Goal: Task Accomplishment & Management: Manage account settings

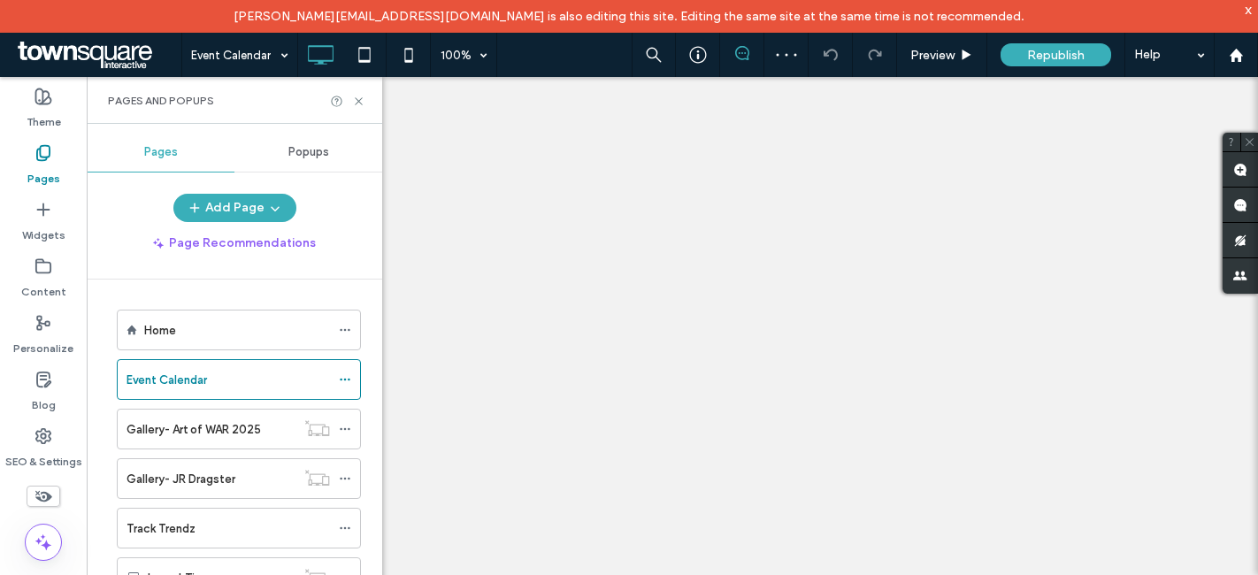
click at [357, 99] on div at bounding box center [629, 287] width 1258 height 575
click at [356, 92] on div "Pages and Popups" at bounding box center [235, 100] width 296 height 47
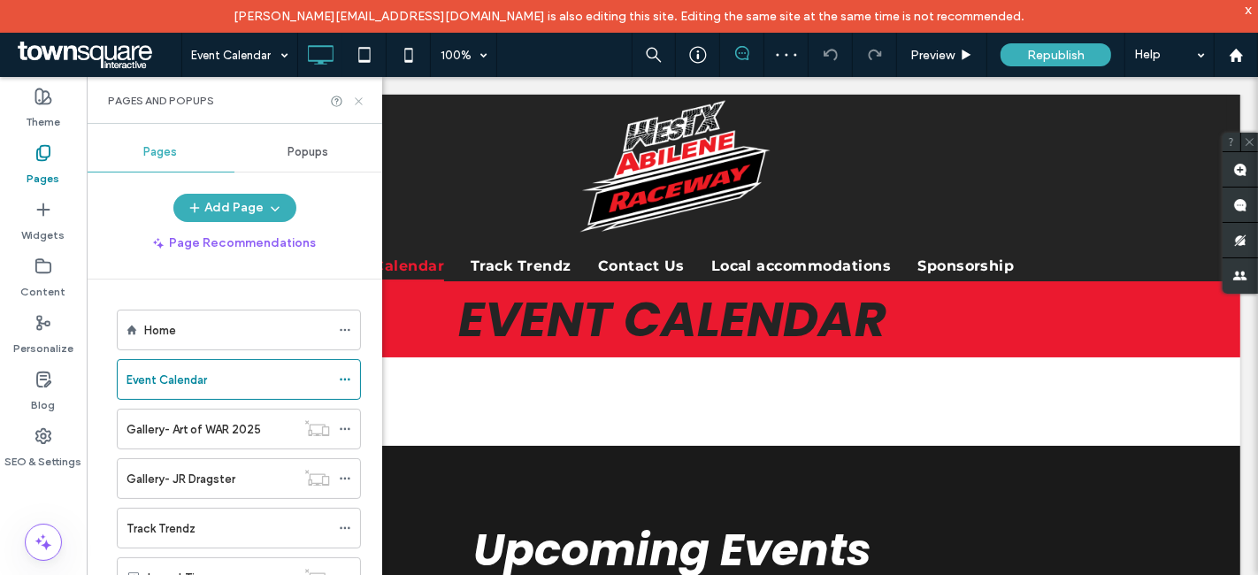
click at [356, 96] on icon at bounding box center [358, 101] width 13 height 13
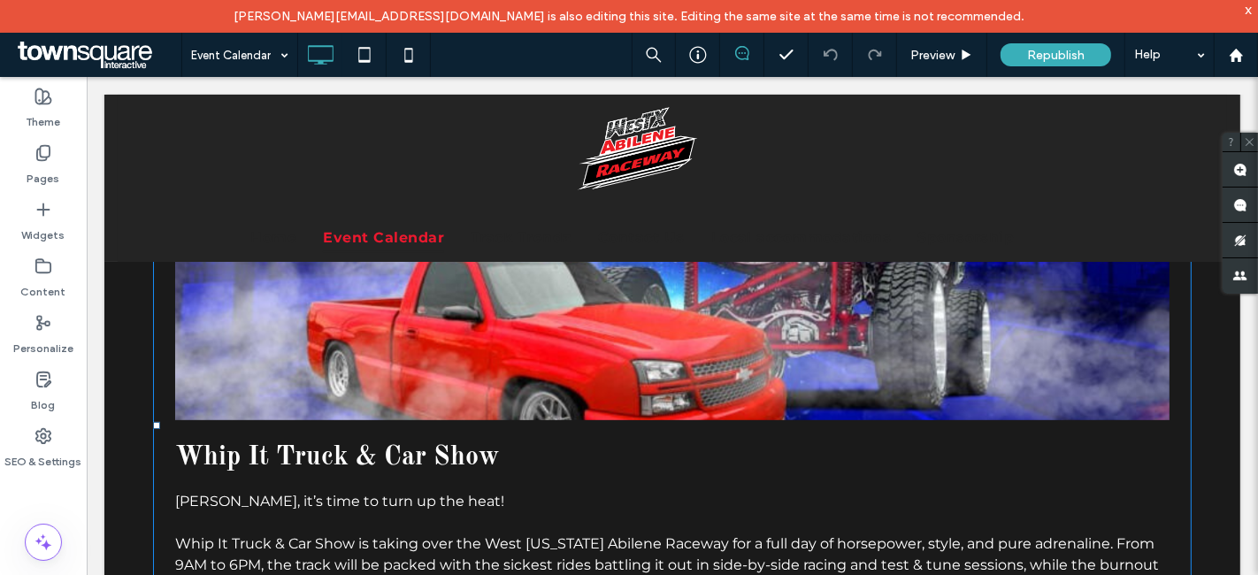
scroll to position [625, 0]
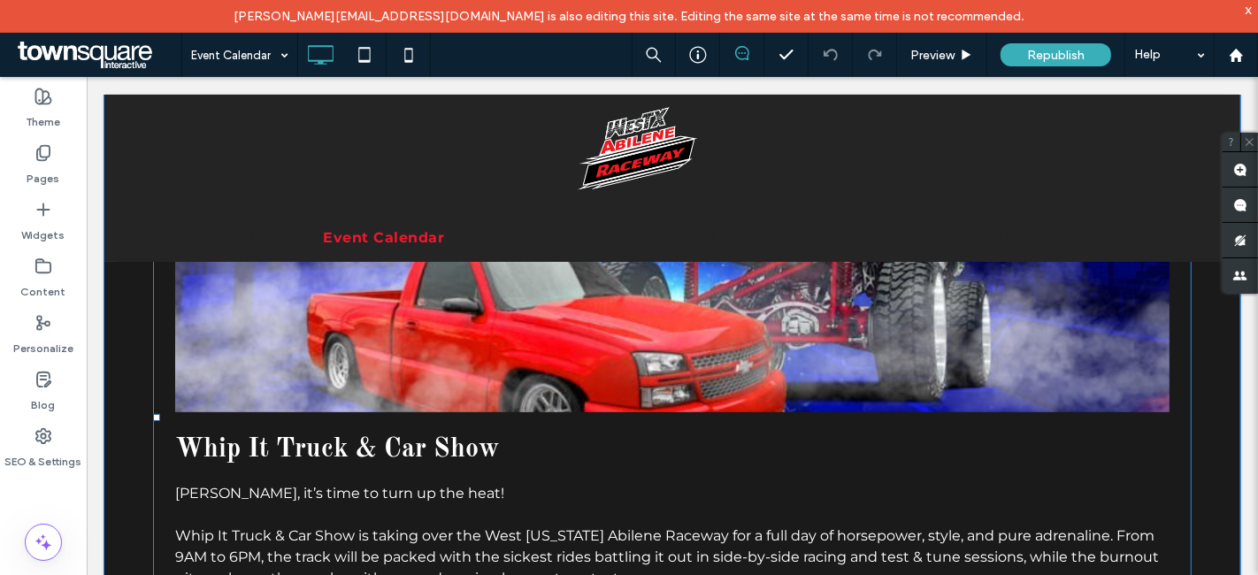
click at [472, 442] on span at bounding box center [671, 416] width 1039 height 866
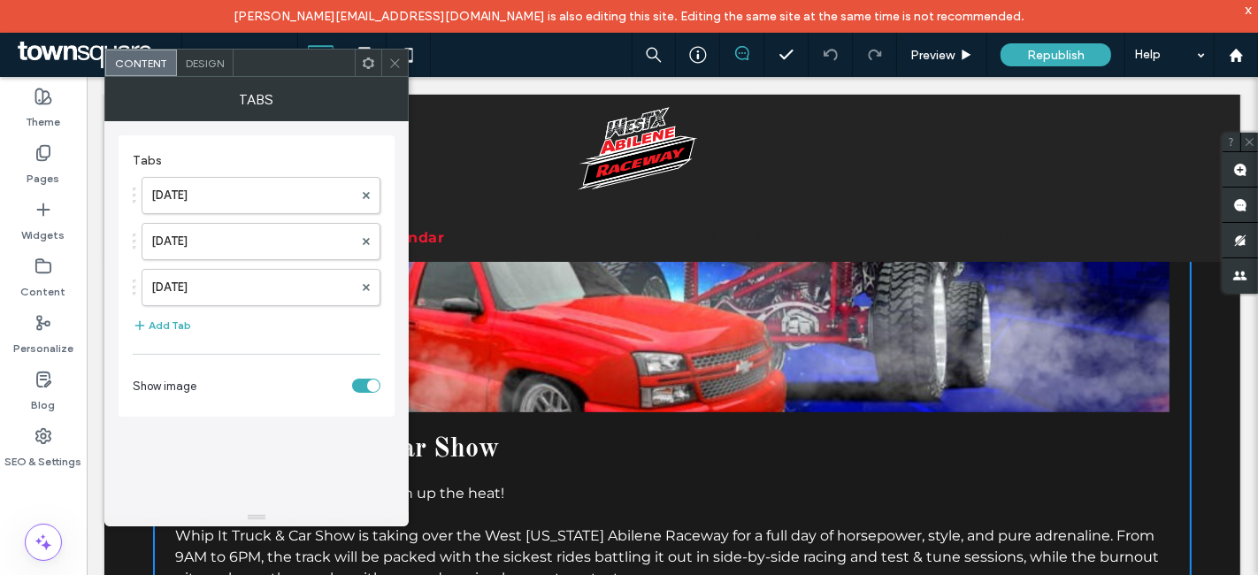
click at [396, 69] on span at bounding box center [395, 63] width 13 height 27
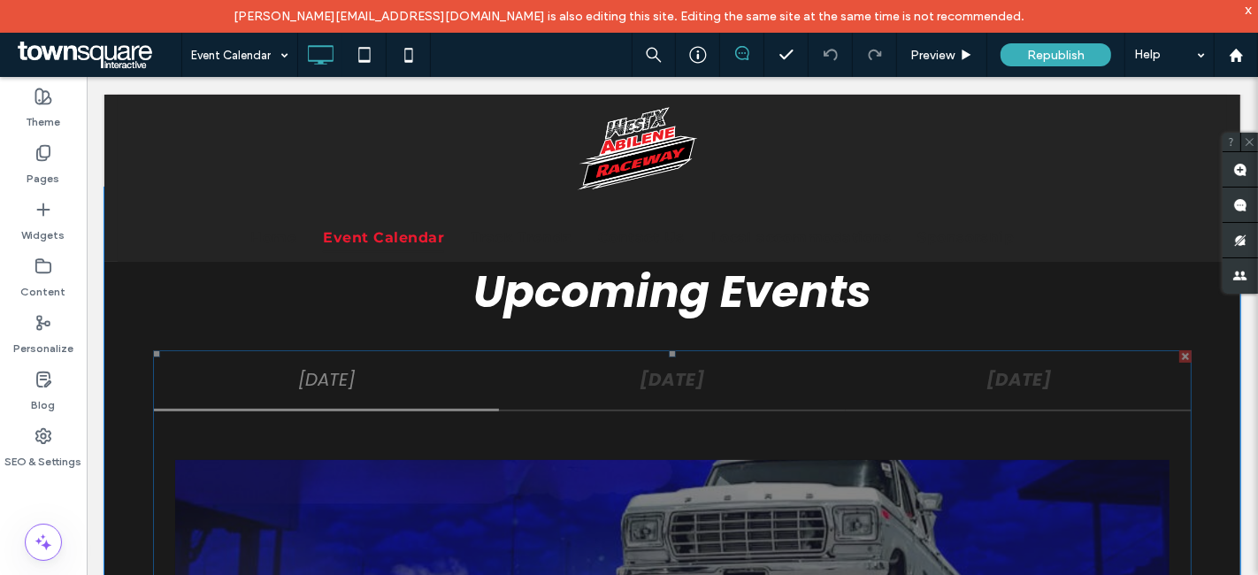
scroll to position [250, 0]
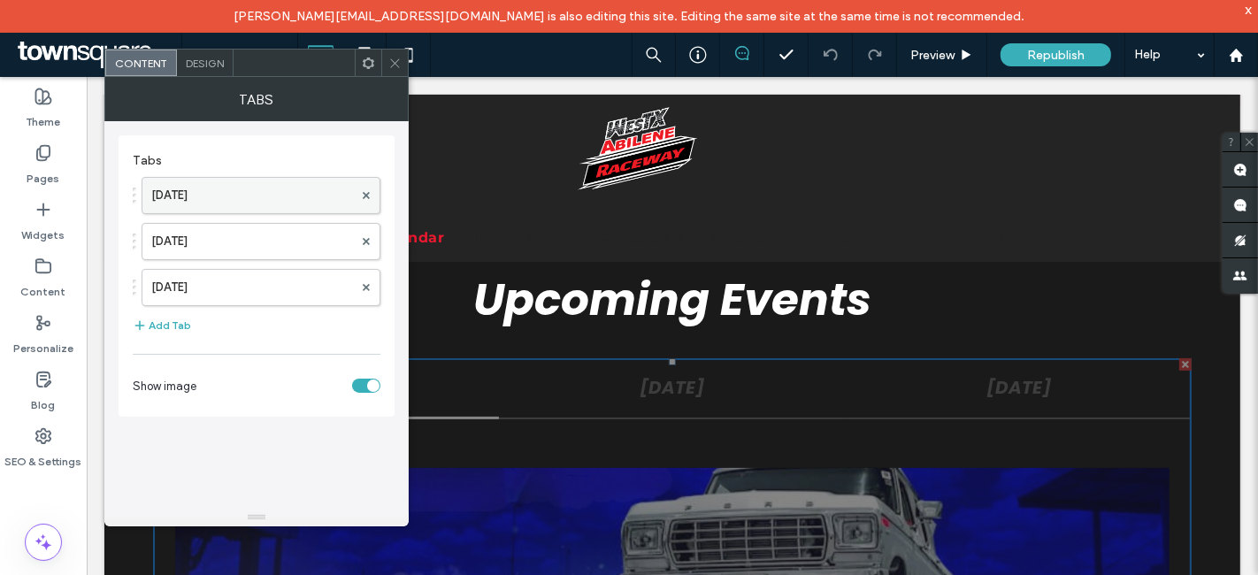
click at [215, 194] on label "[DATE]" at bounding box center [252, 195] width 202 height 35
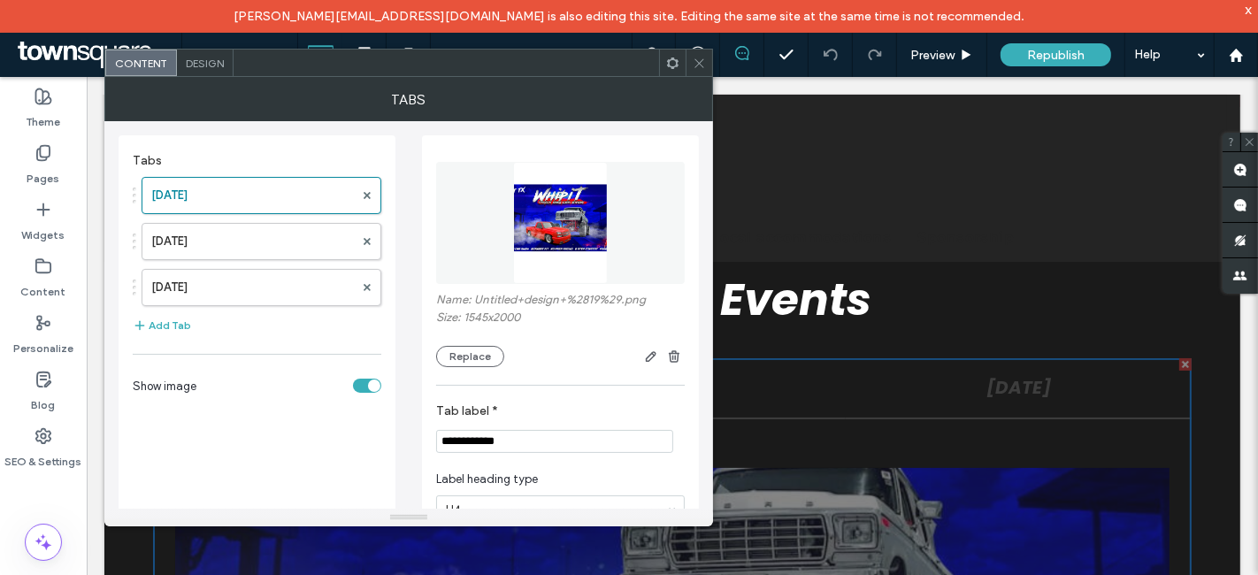
click at [694, 54] on span at bounding box center [699, 63] width 13 height 27
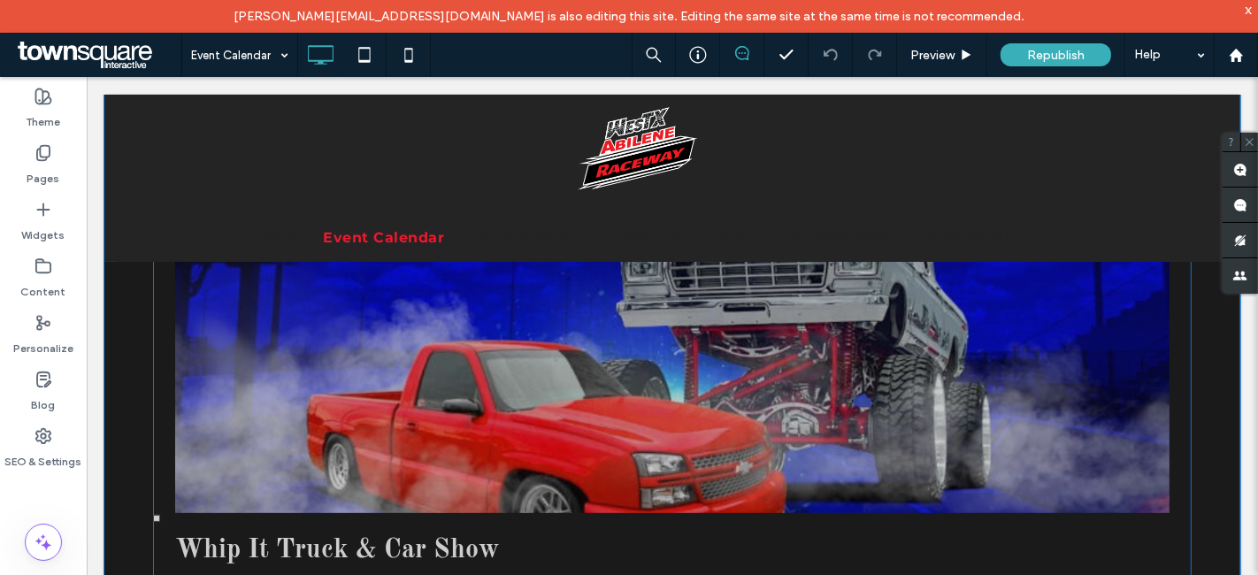
scroll to position [411, 0]
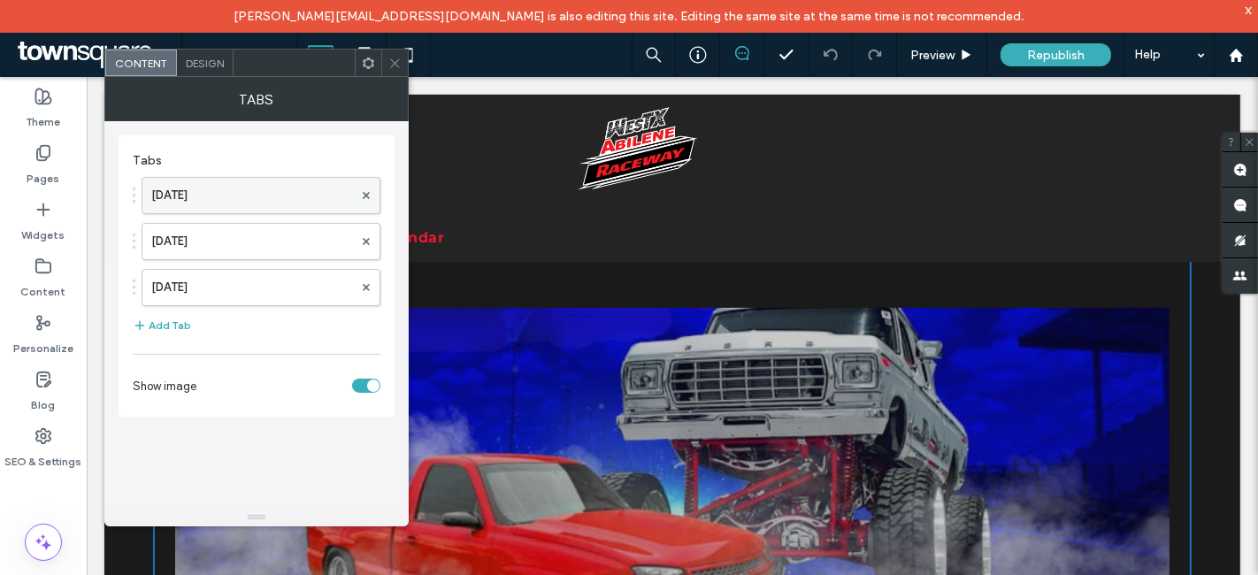
click at [242, 201] on label "[DATE]" at bounding box center [252, 195] width 202 height 35
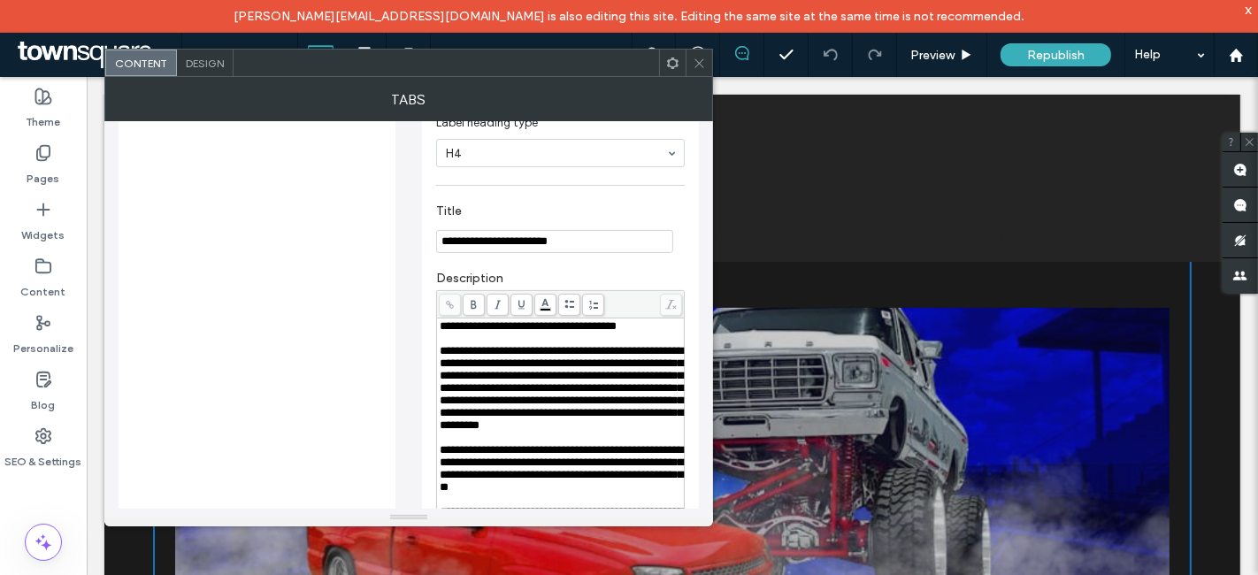
scroll to position [0, 0]
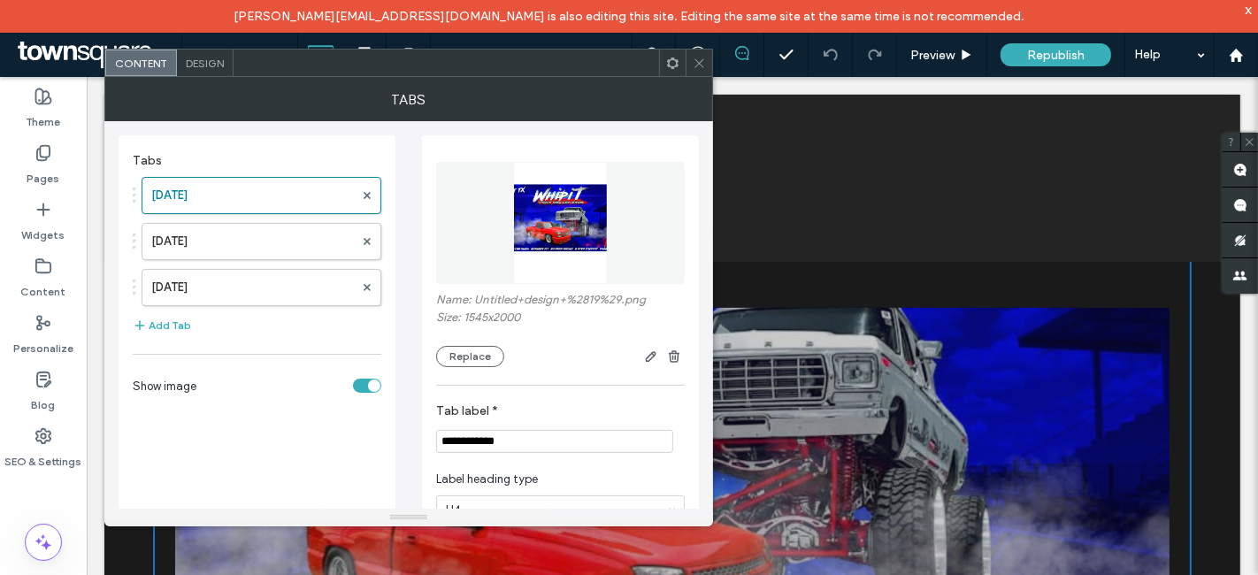
click at [696, 58] on icon at bounding box center [699, 63] width 13 height 13
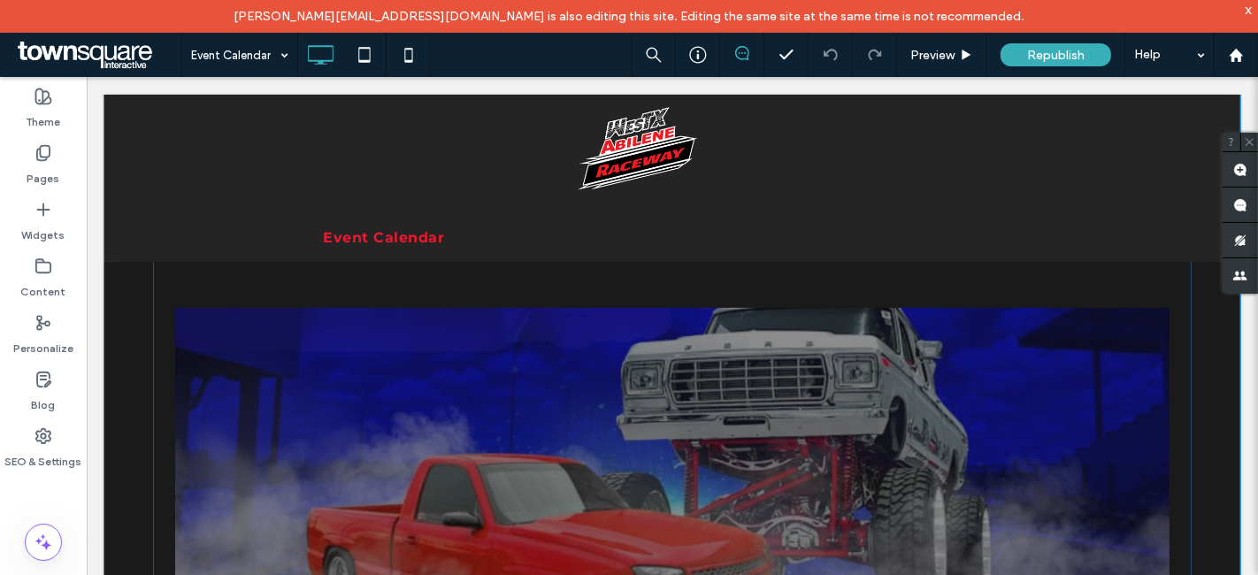
scroll to position [258, 0]
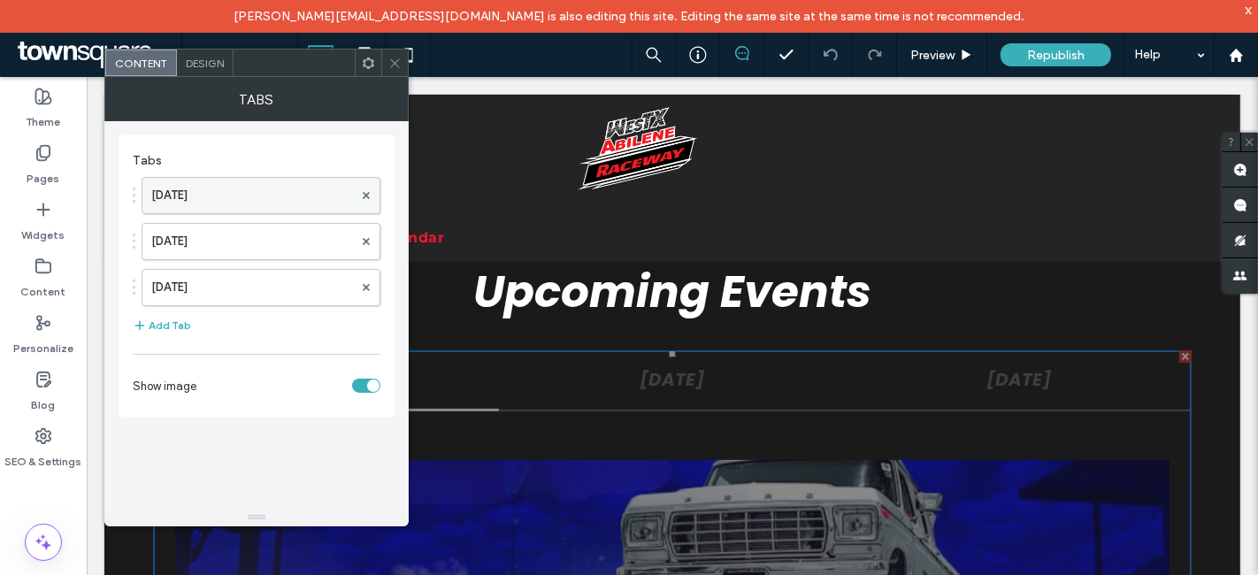
click at [257, 193] on label "[DATE]" at bounding box center [252, 195] width 202 height 35
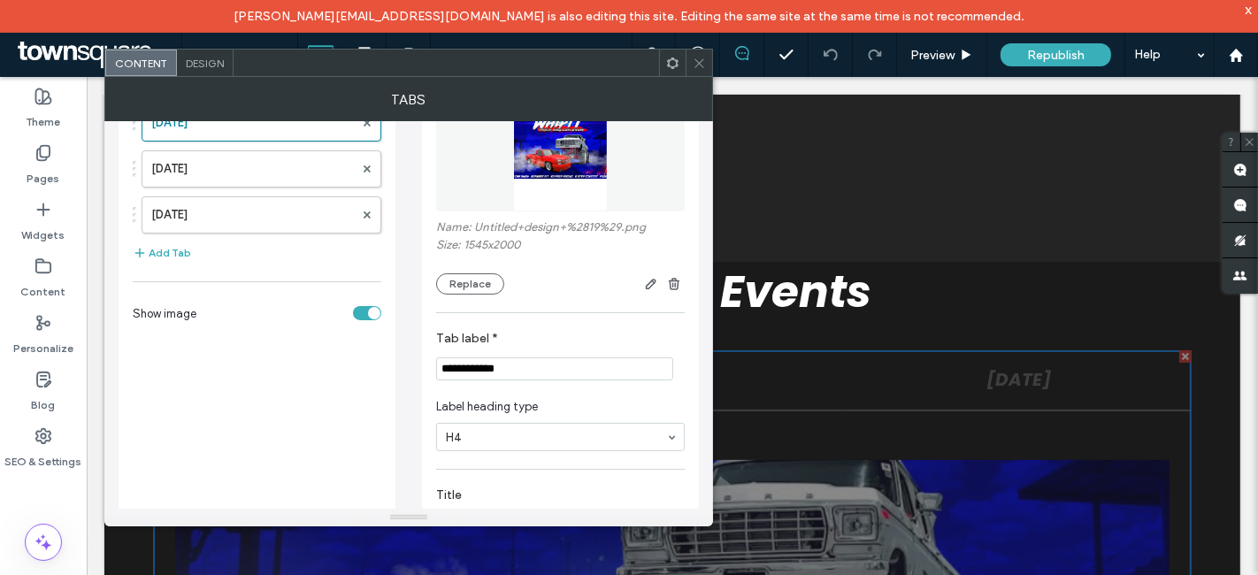
scroll to position [0, 0]
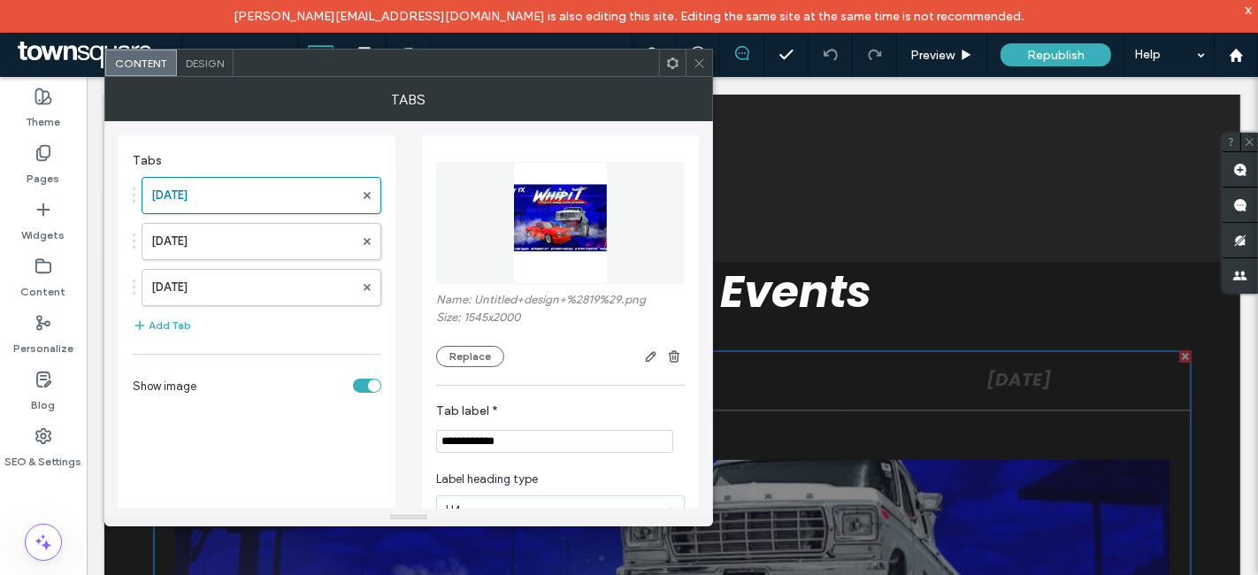
click at [700, 54] on span at bounding box center [699, 63] width 13 height 27
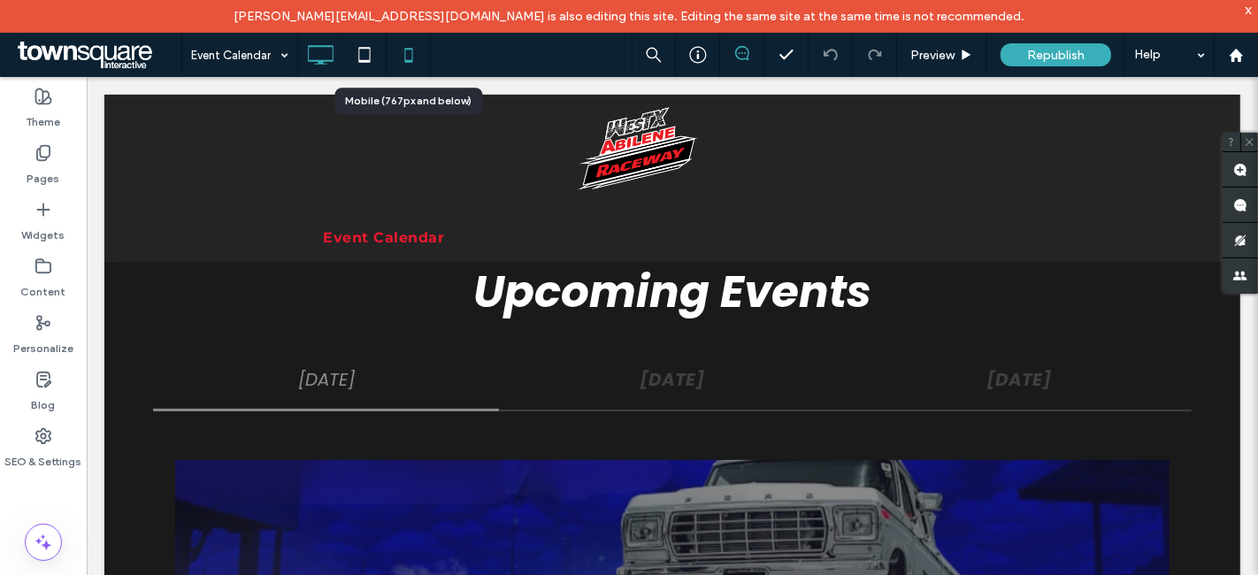
click at [402, 72] on icon at bounding box center [408, 54] width 35 height 35
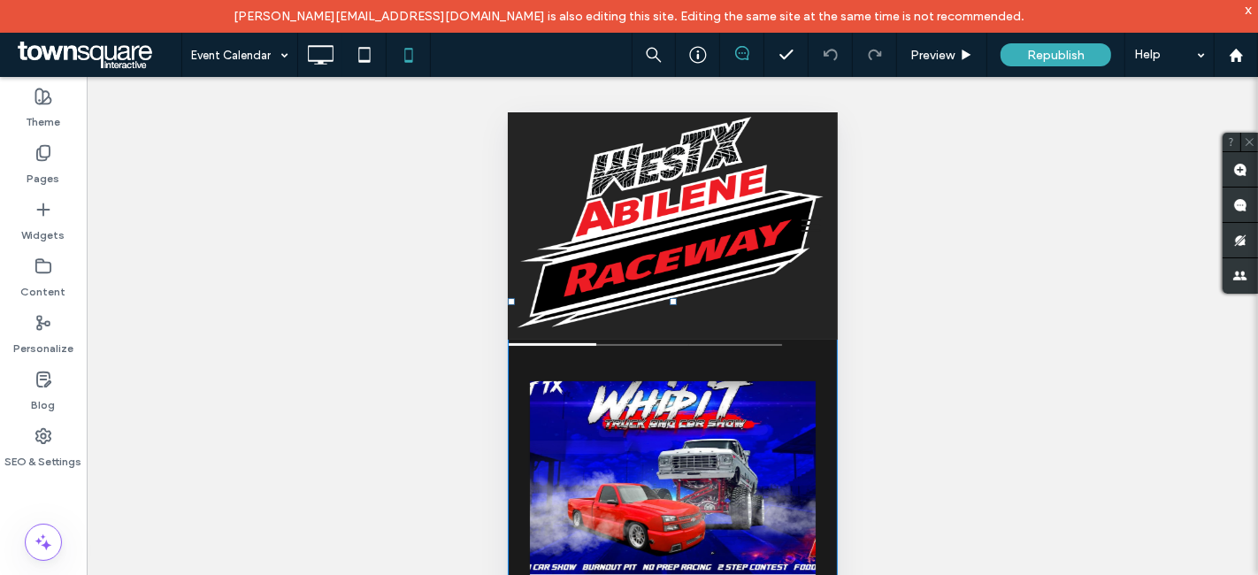
scroll to position [340, 0]
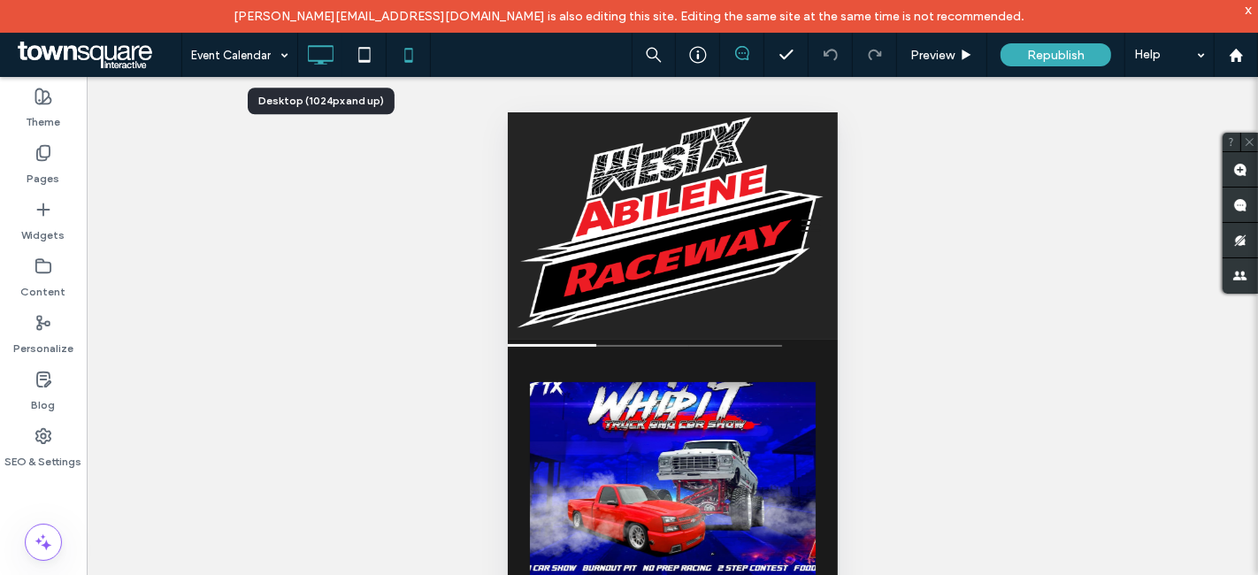
click at [319, 55] on icon at bounding box center [320, 54] width 35 height 35
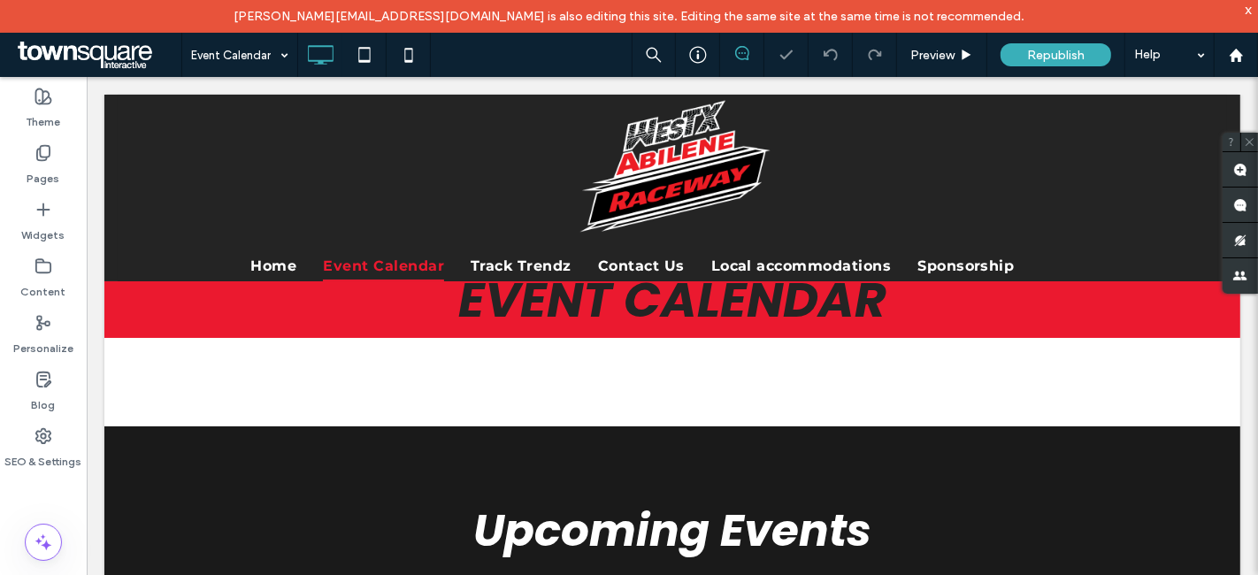
scroll to position [0, 0]
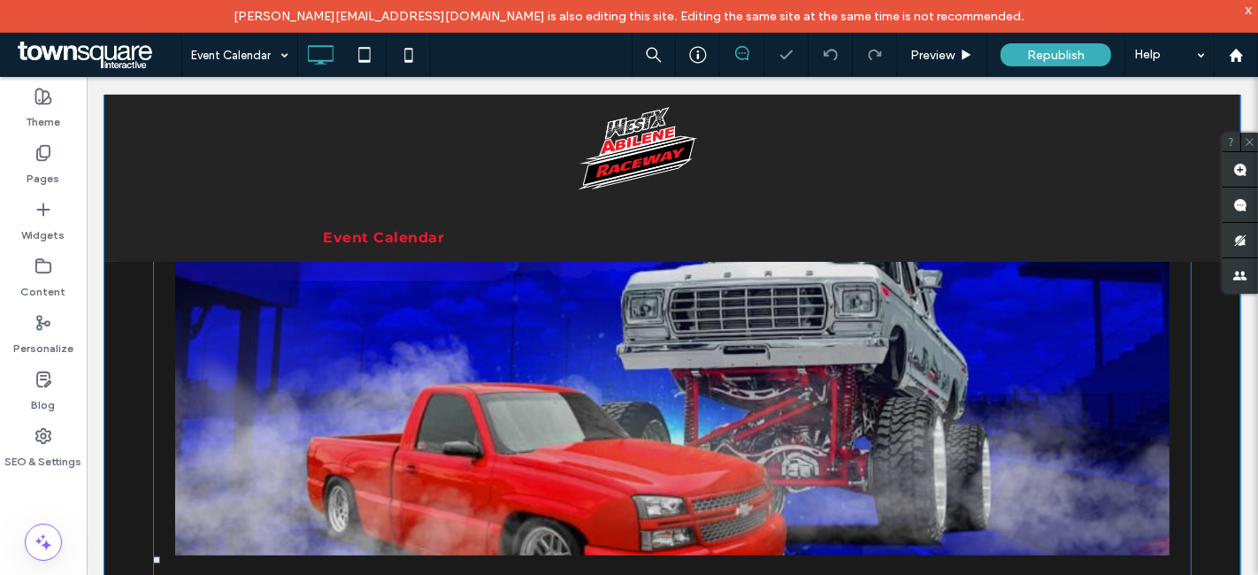
click at [658, 360] on span at bounding box center [671, 560] width 1039 height 866
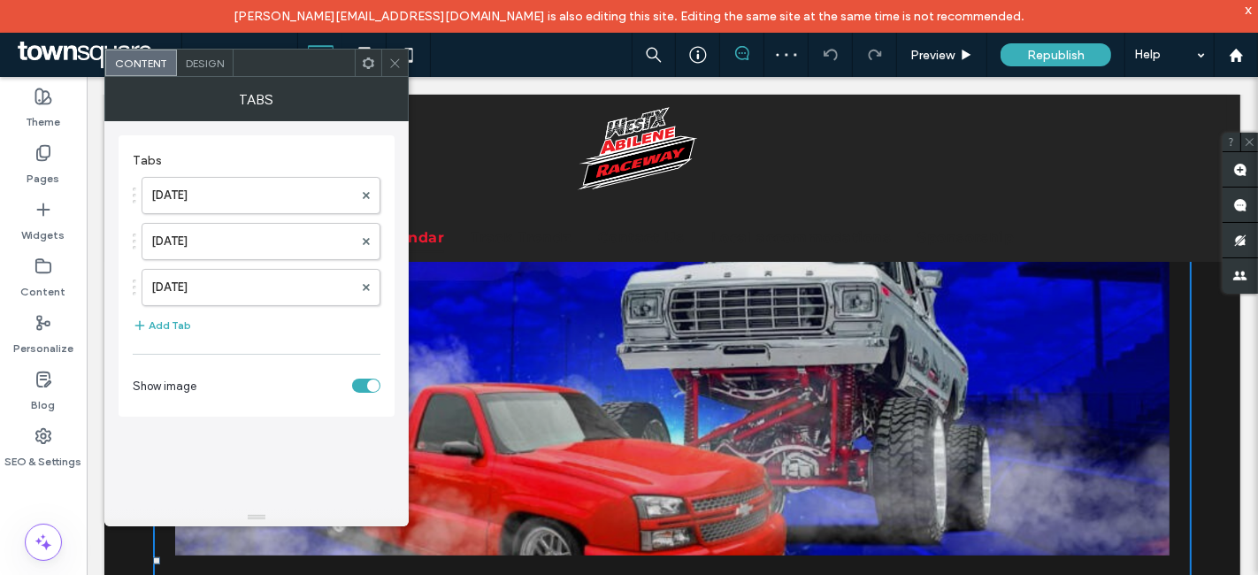
drag, startPoint x: 258, startPoint y: 182, endPoint x: 359, endPoint y: 160, distance: 104.1
click at [258, 182] on label "[DATE]" at bounding box center [252, 195] width 202 height 35
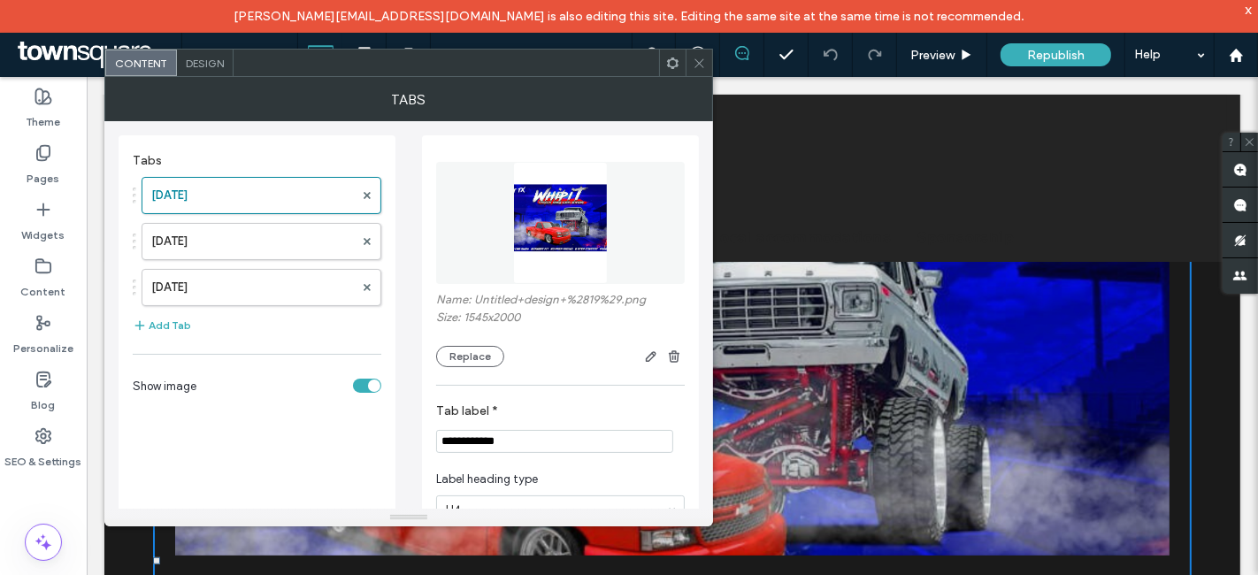
click at [189, 59] on span "Design" at bounding box center [205, 63] width 38 height 13
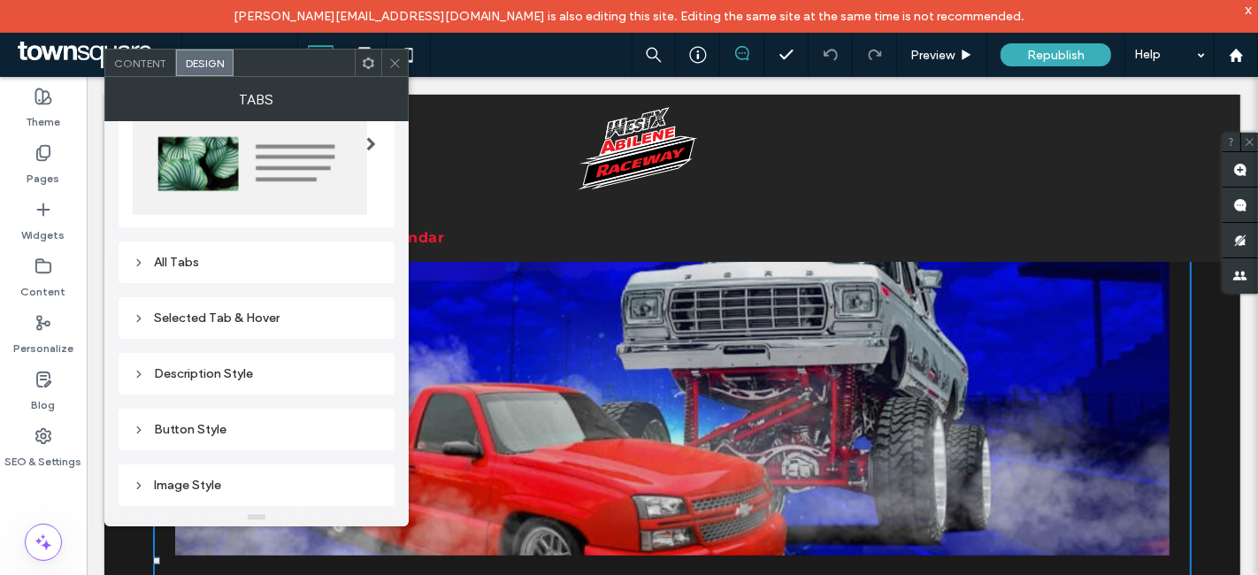
scroll to position [29, 0]
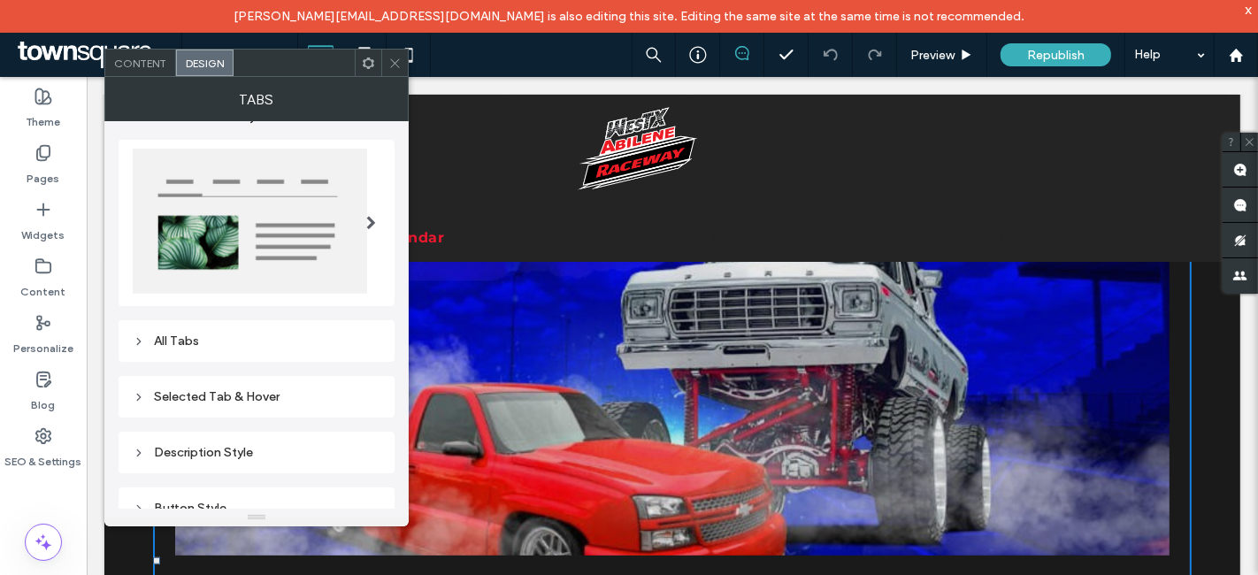
click at [361, 234] on div at bounding box center [371, 222] width 36 height 175
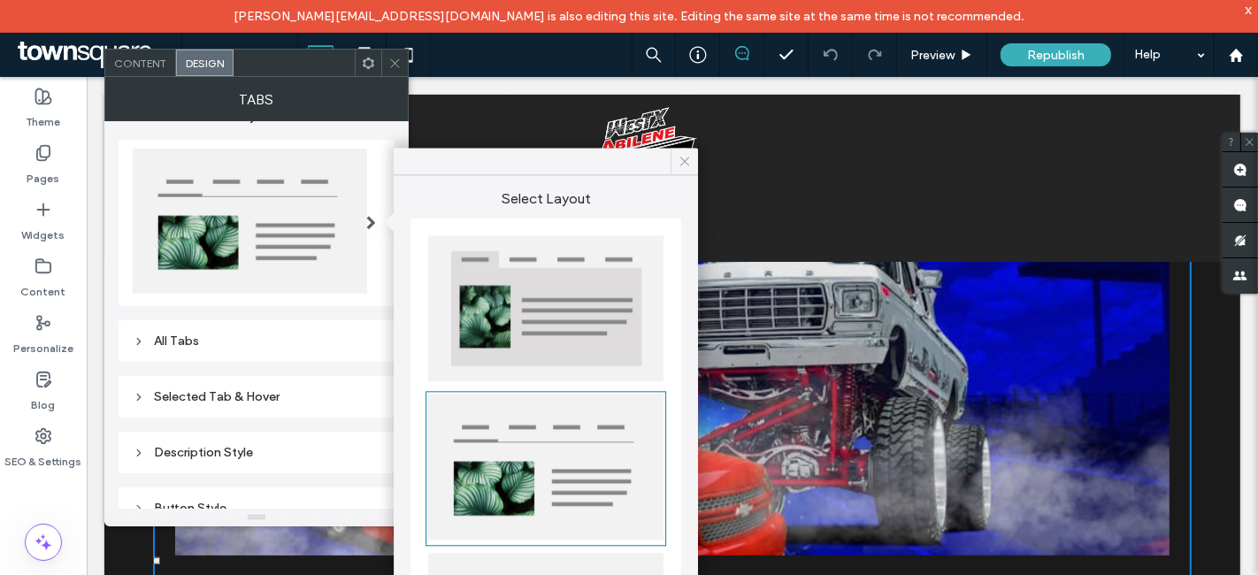
click at [689, 158] on icon at bounding box center [685, 161] width 16 height 16
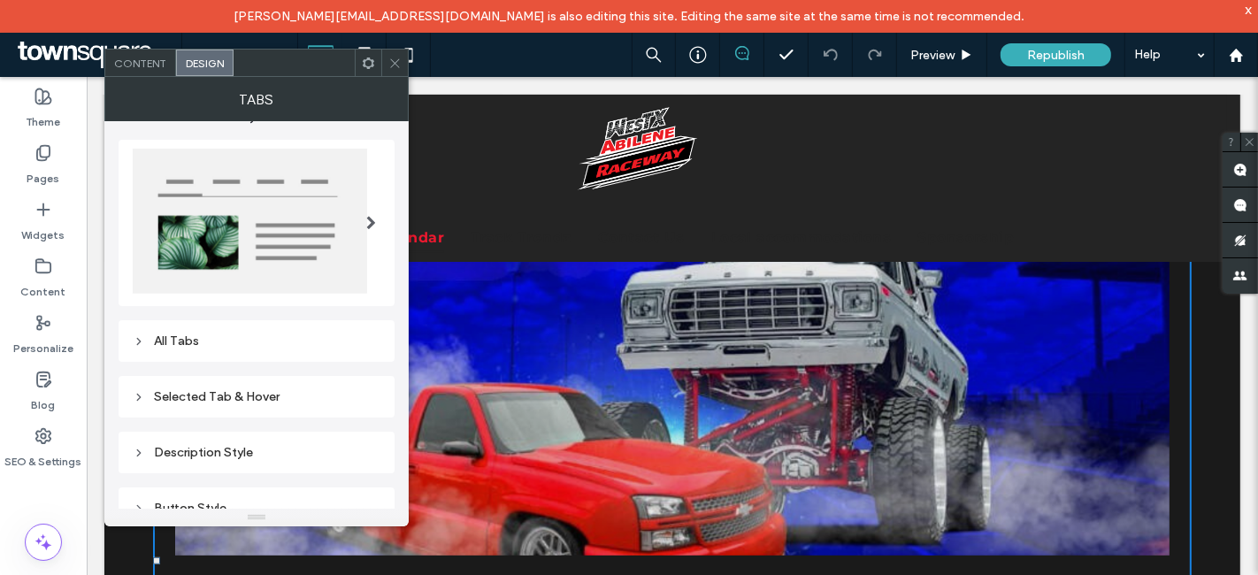
click at [384, 219] on div at bounding box center [371, 222] width 36 height 175
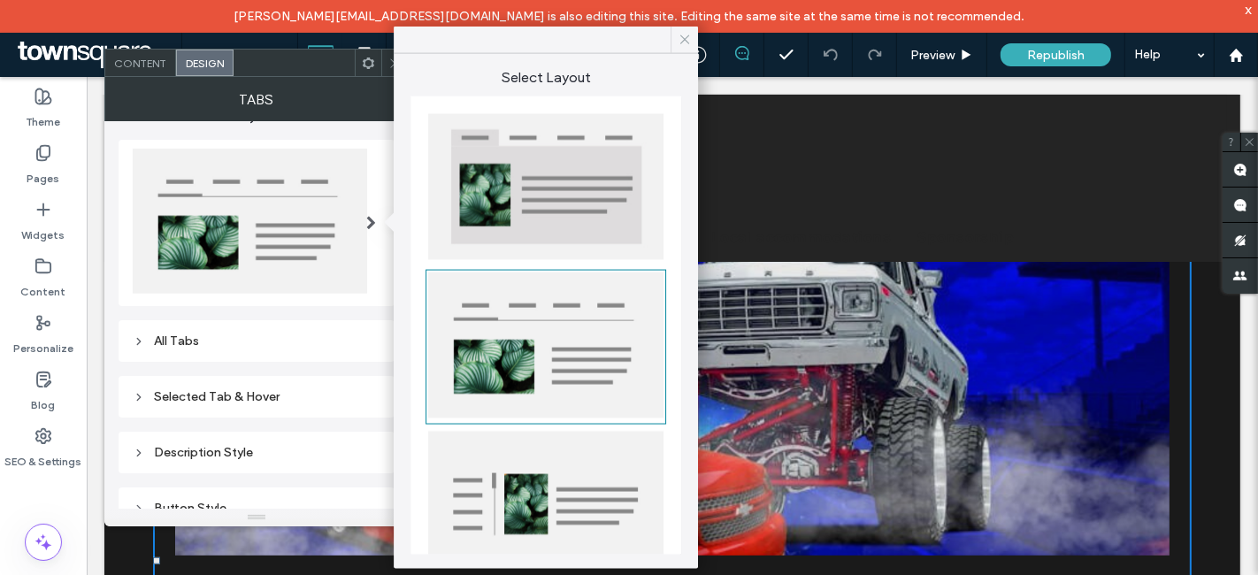
click at [684, 40] on use at bounding box center [685, 39] width 9 height 9
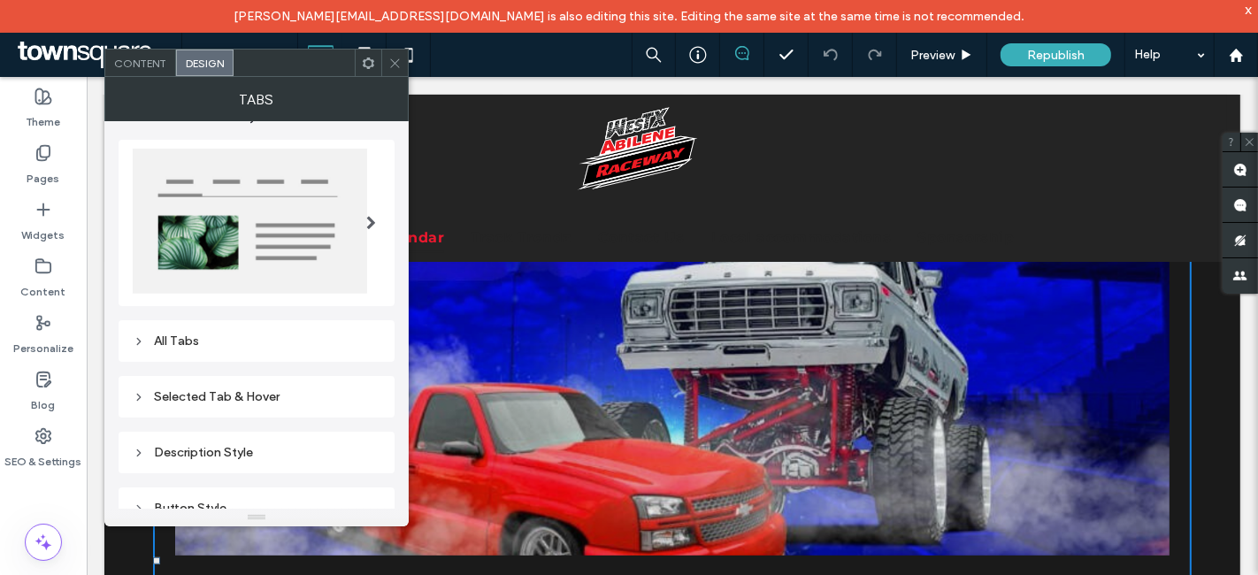
click at [381, 223] on div at bounding box center [371, 222] width 36 height 175
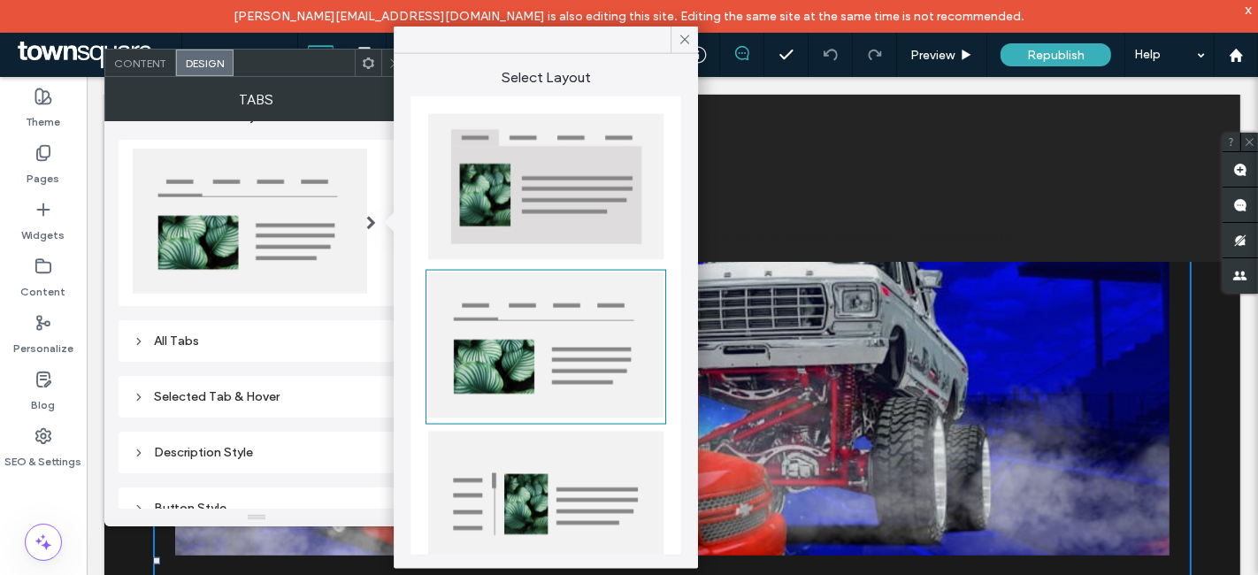
scroll to position [169, 0]
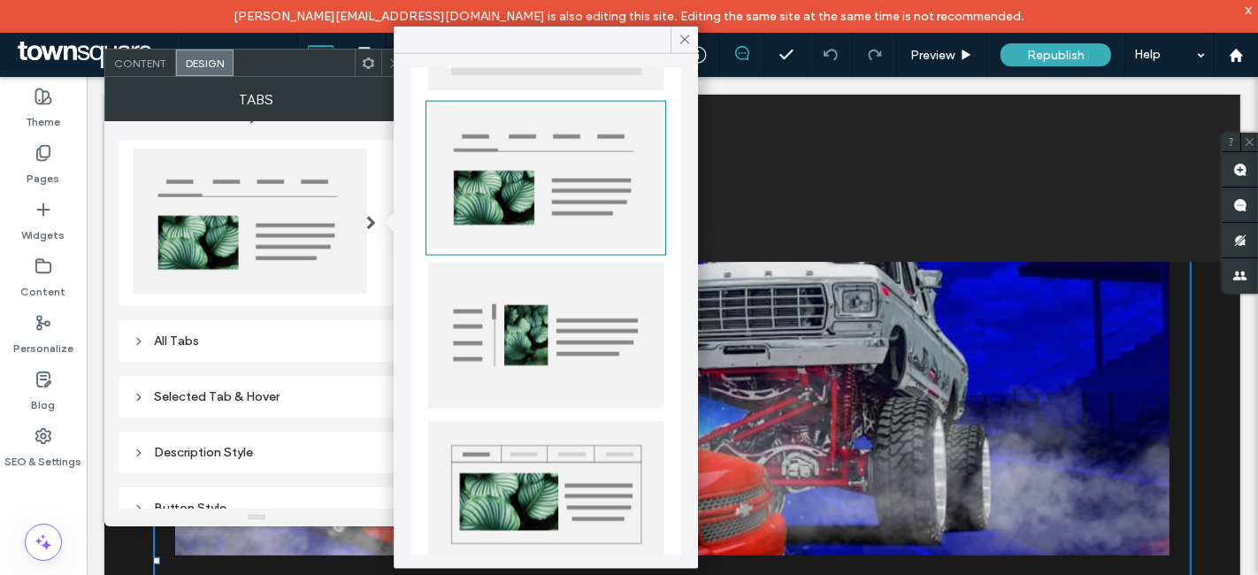
click at [223, 347] on div "All Tabs" at bounding box center [257, 341] width 248 height 15
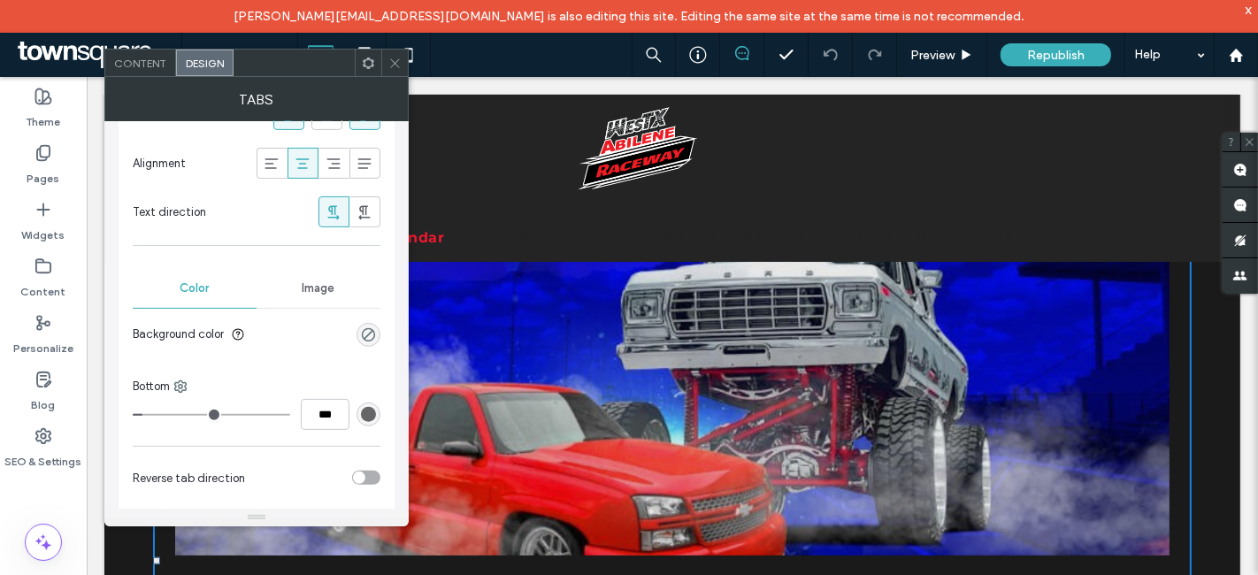
scroll to position [487, 0]
click at [335, 264] on div "Color Image Background color" at bounding box center [257, 304] width 248 height 102
click at [331, 281] on span "Image" at bounding box center [318, 287] width 33 height 14
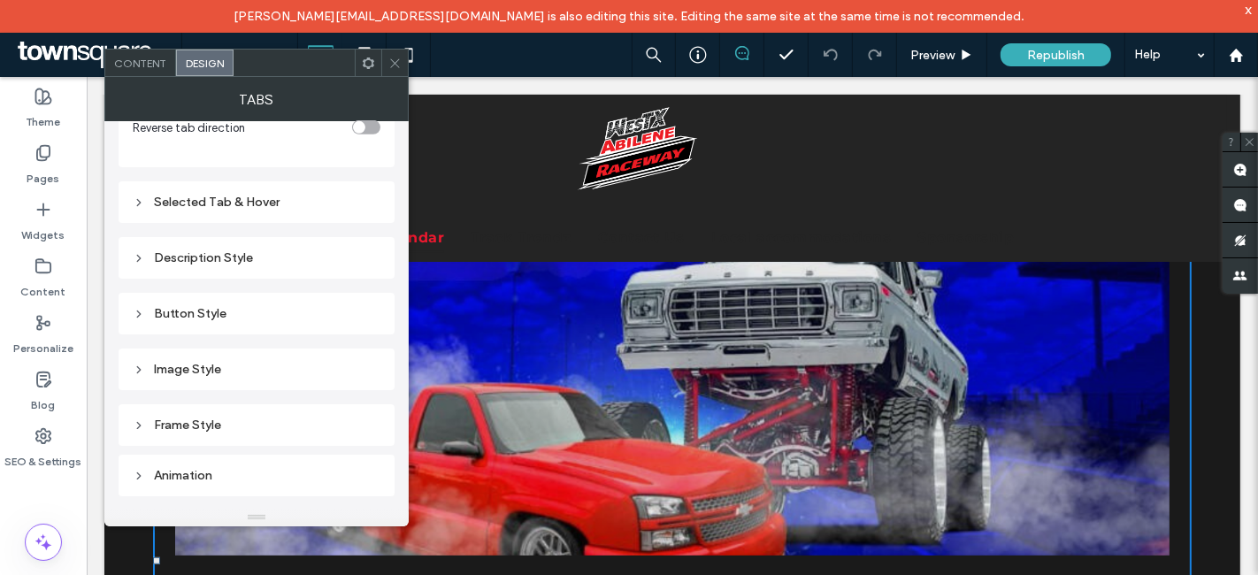
scroll to position [935, 0]
click at [261, 193] on div "Selected Tab & Hover" at bounding box center [257, 197] width 248 height 15
type input "*"
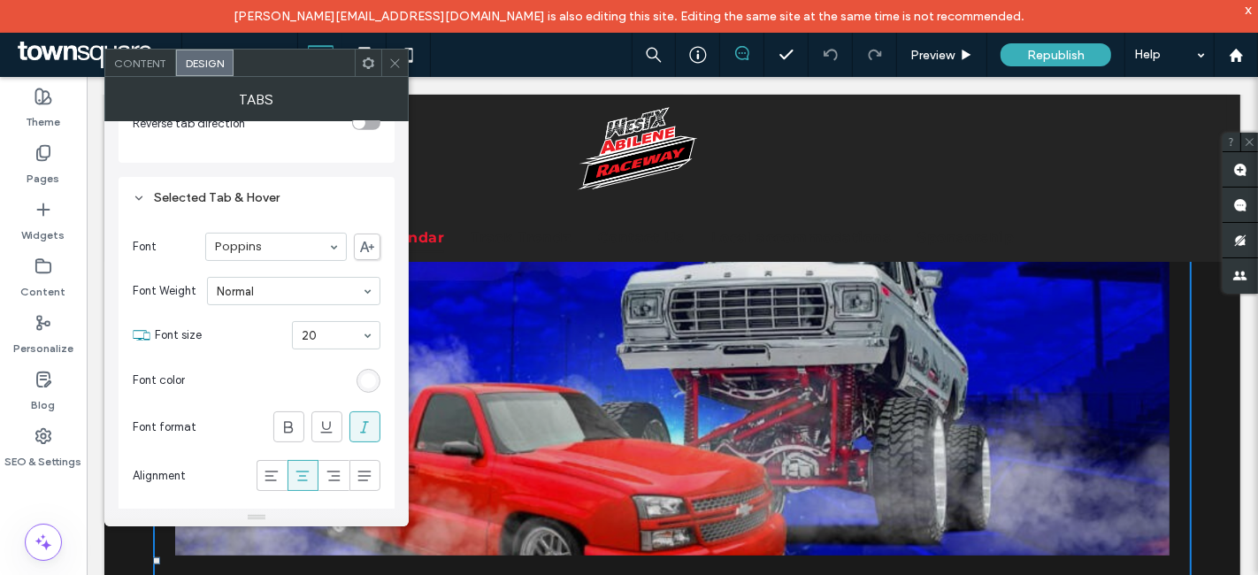
click at [155, 73] on div "Content" at bounding box center [140, 63] width 71 height 27
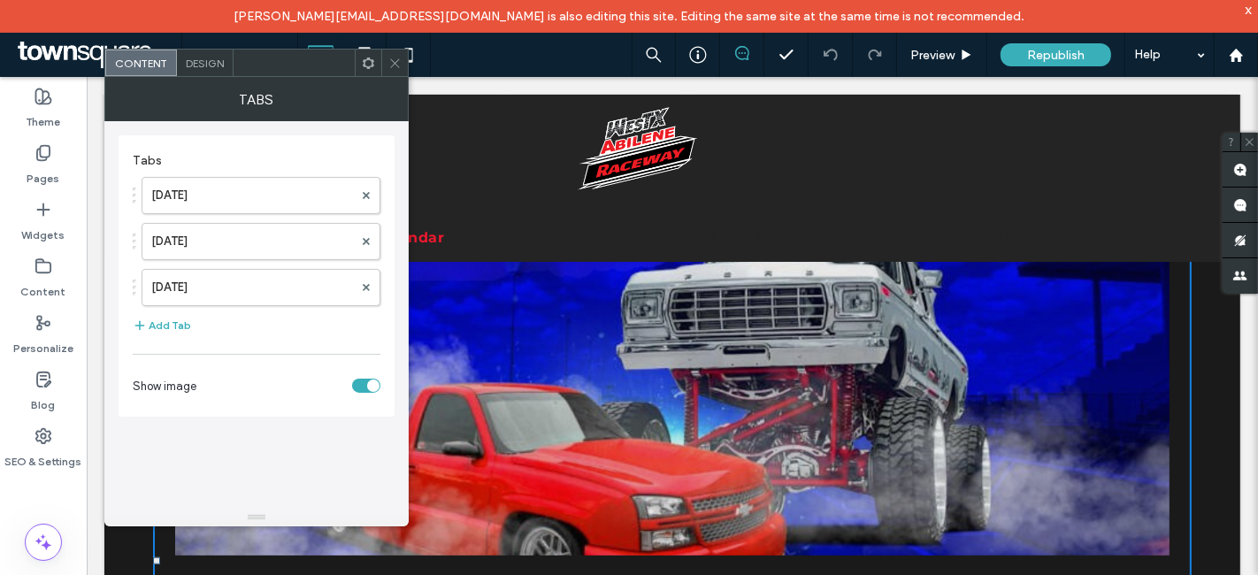
click at [205, 57] on span "Design" at bounding box center [205, 63] width 38 height 13
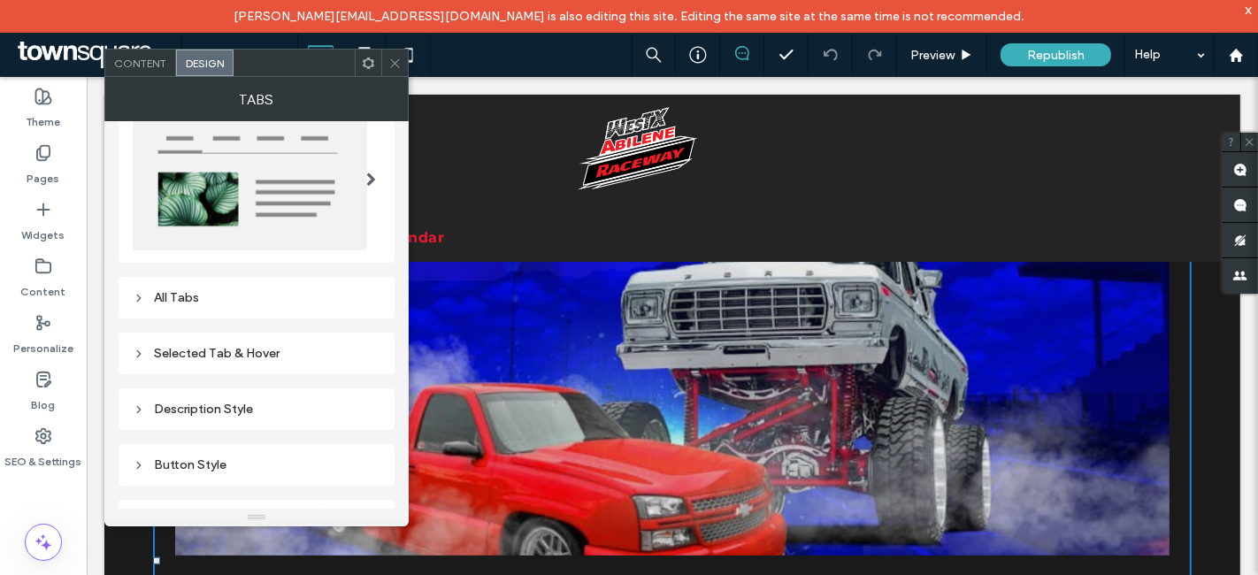
scroll to position [0, 0]
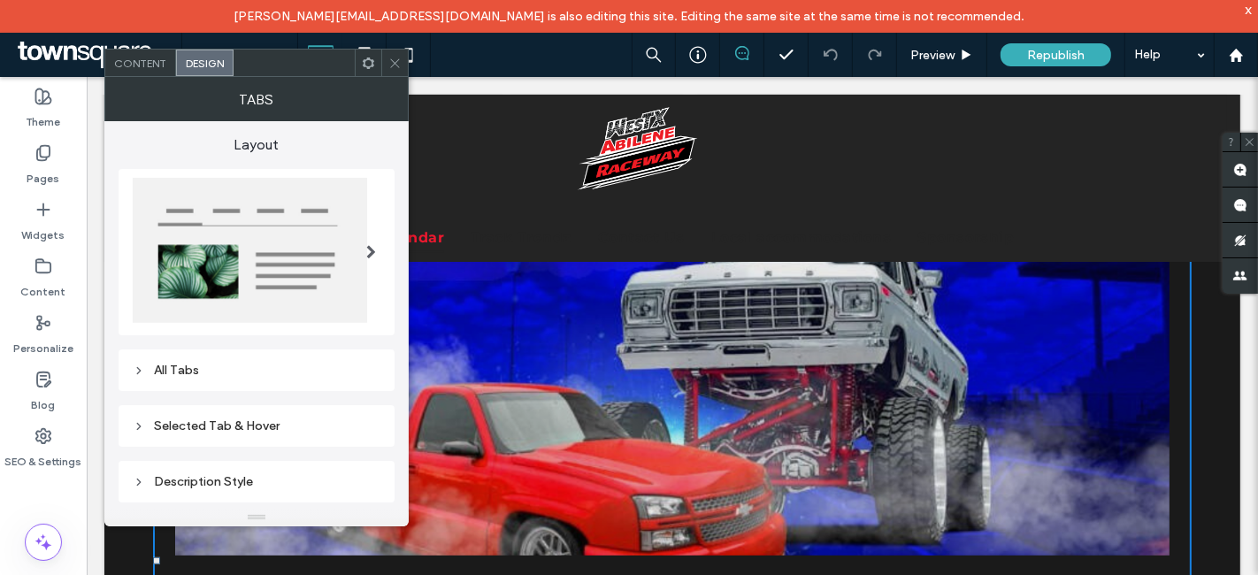
click at [400, 58] on icon at bounding box center [395, 63] width 13 height 13
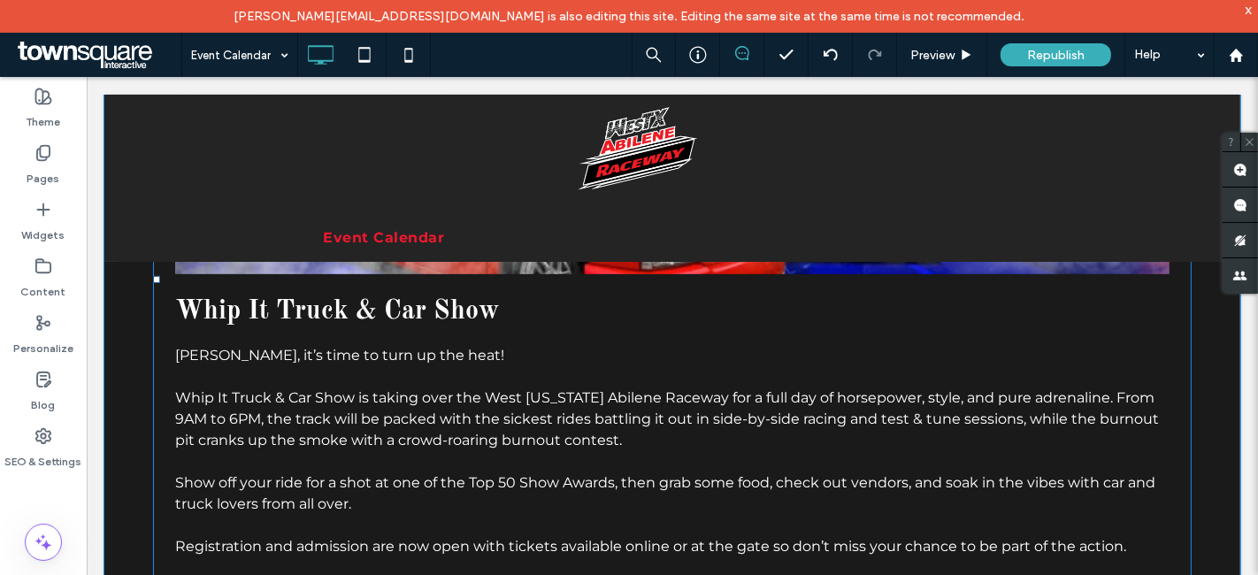
scroll to position [750, 0]
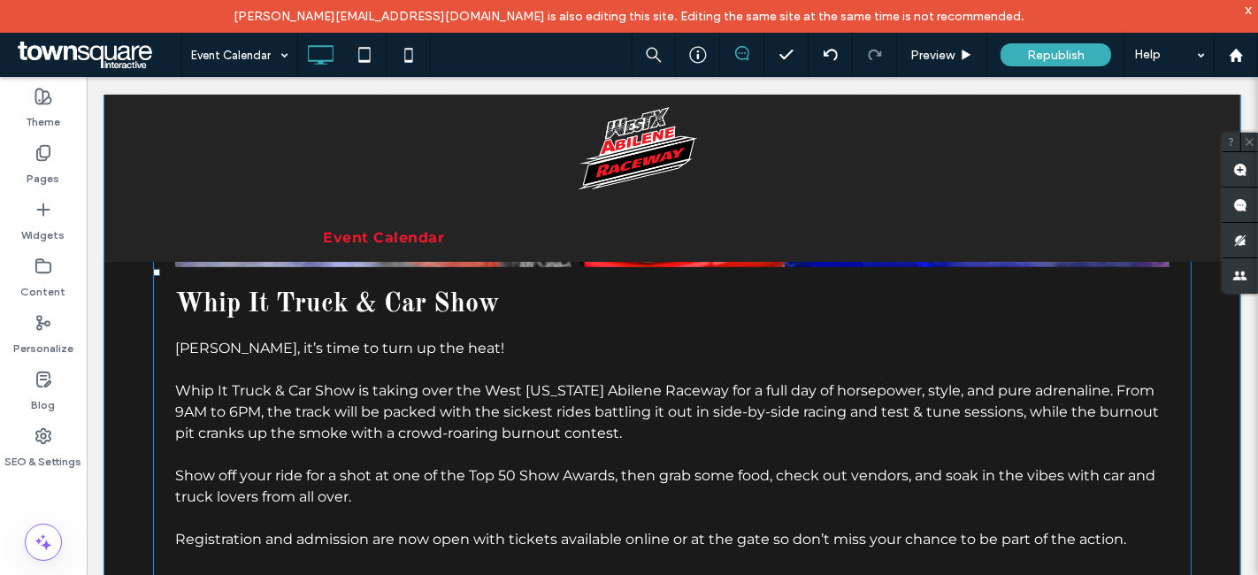
click at [396, 349] on span at bounding box center [671, 271] width 1039 height 866
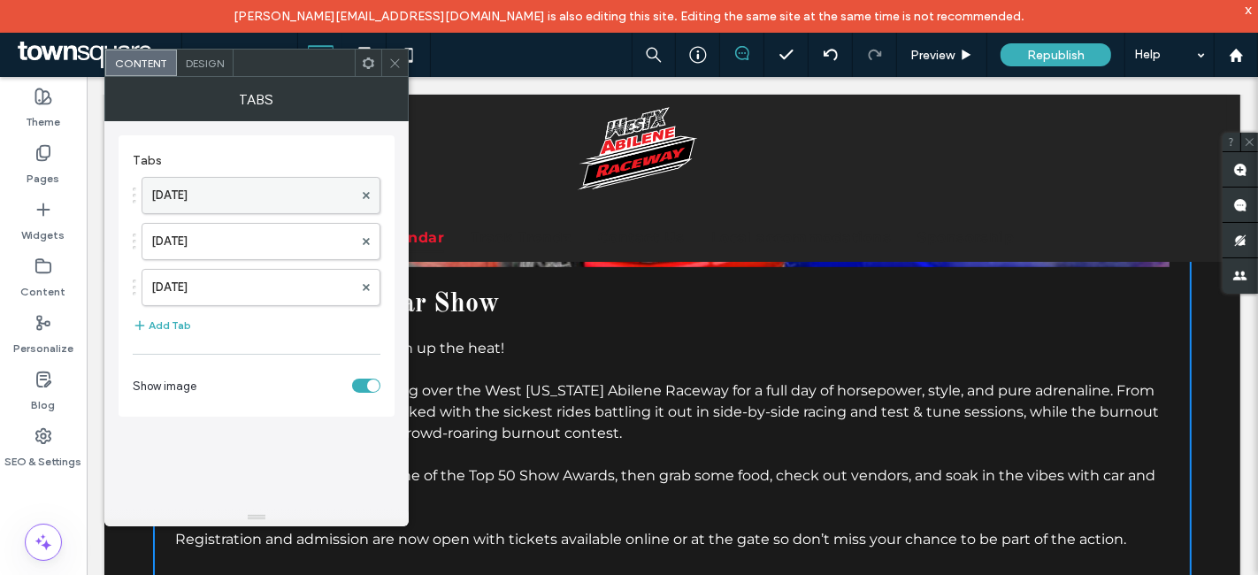
click at [230, 201] on label "[DATE]" at bounding box center [252, 195] width 202 height 35
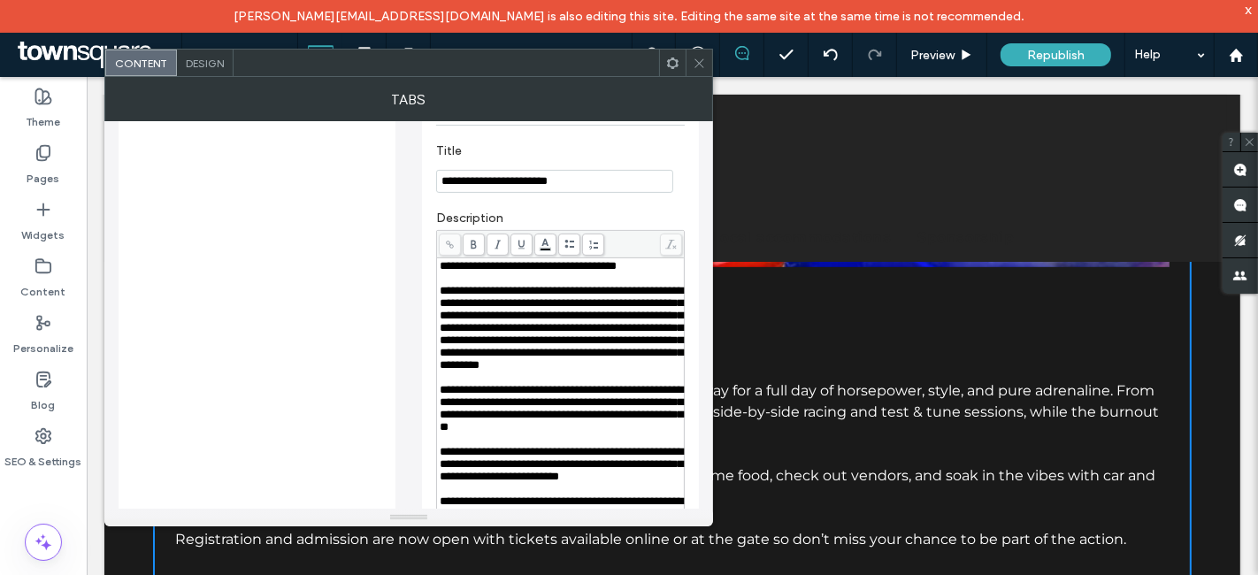
scroll to position [0, 0]
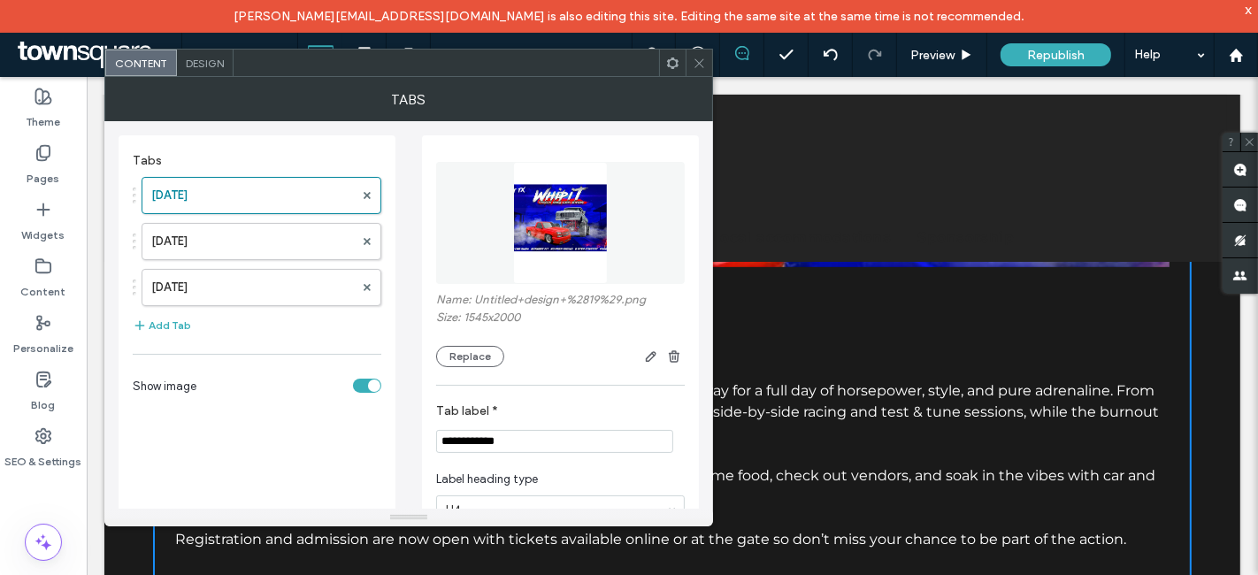
click at [200, 59] on span "Design" at bounding box center [205, 63] width 38 height 13
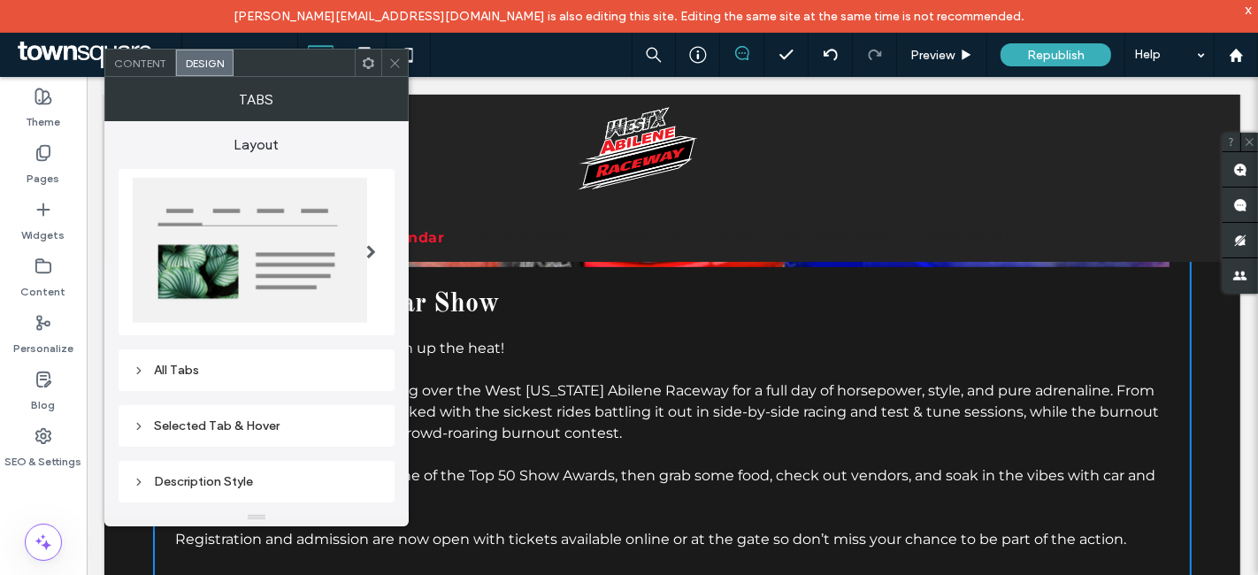
scroll to position [266, 0]
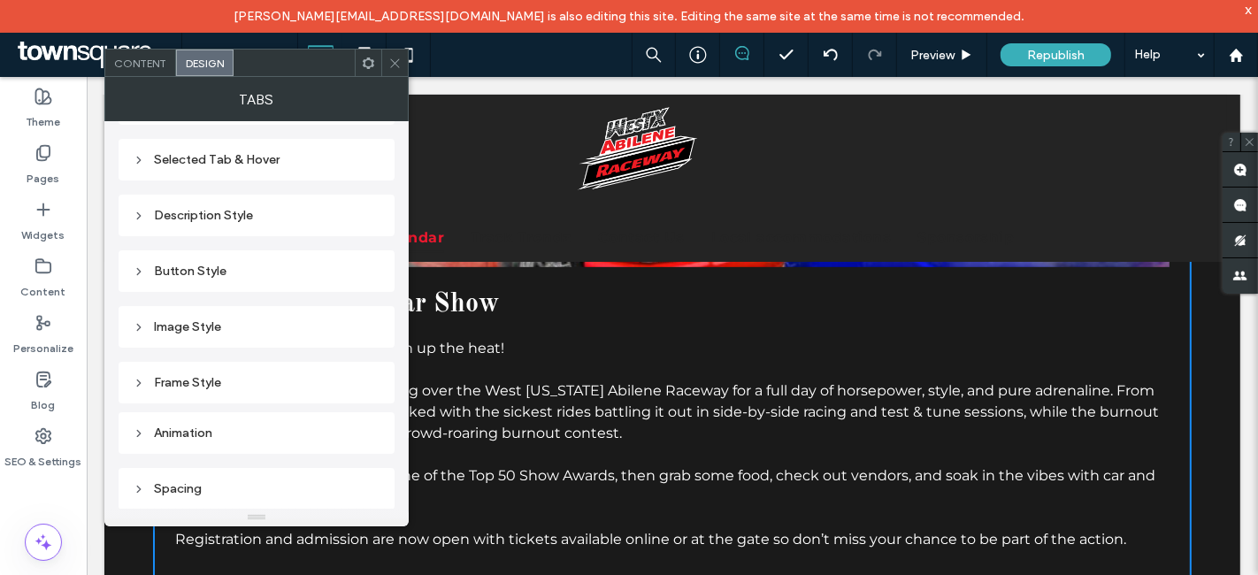
click at [243, 212] on div "Description Style" at bounding box center [257, 215] width 248 height 15
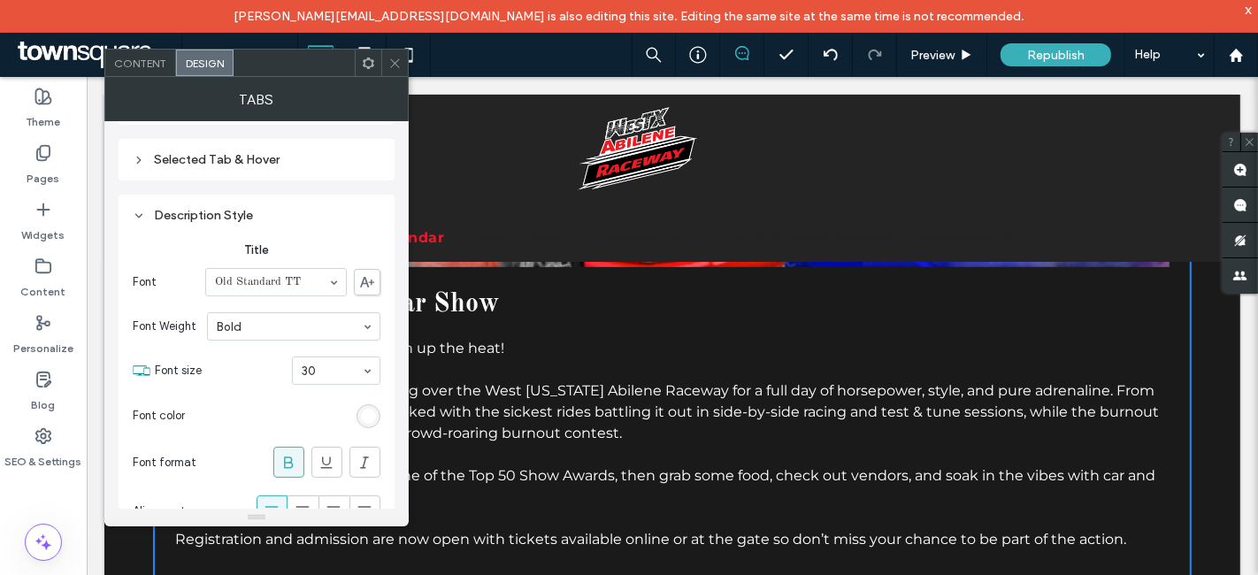
click at [243, 212] on div "Description Style" at bounding box center [257, 215] width 248 height 15
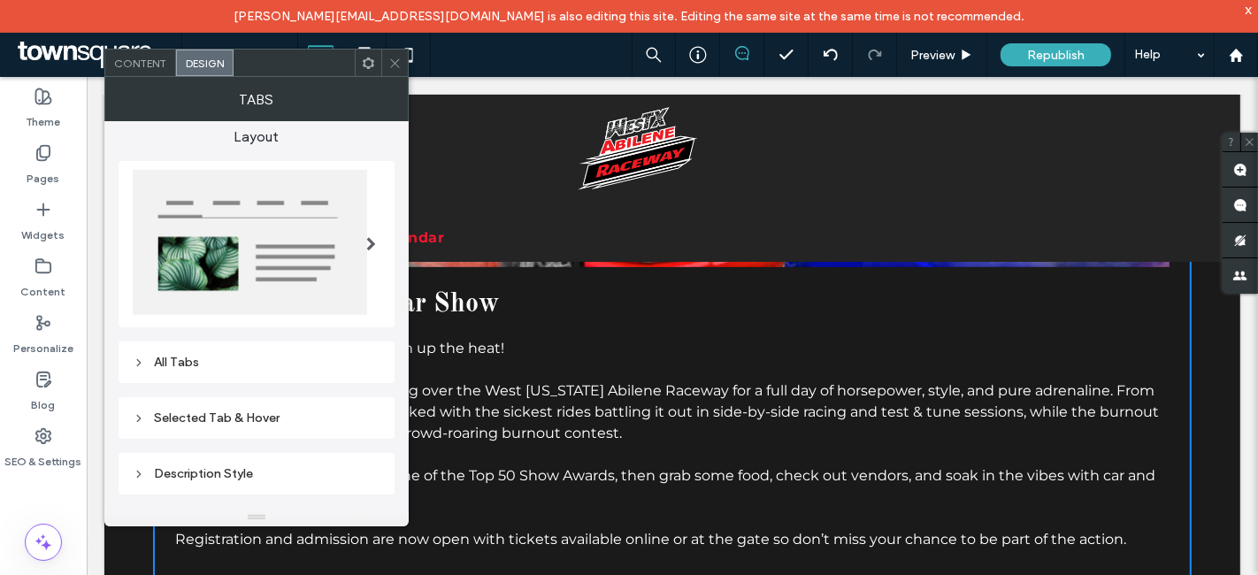
scroll to position [0, 0]
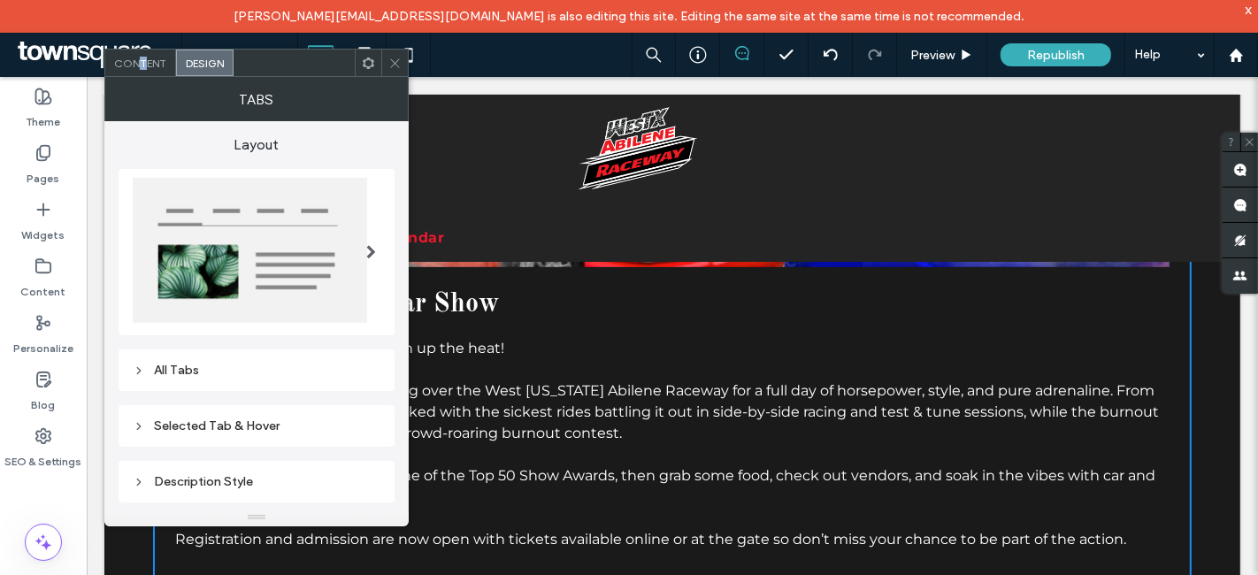
click at [143, 57] on span "Content" at bounding box center [140, 63] width 52 height 13
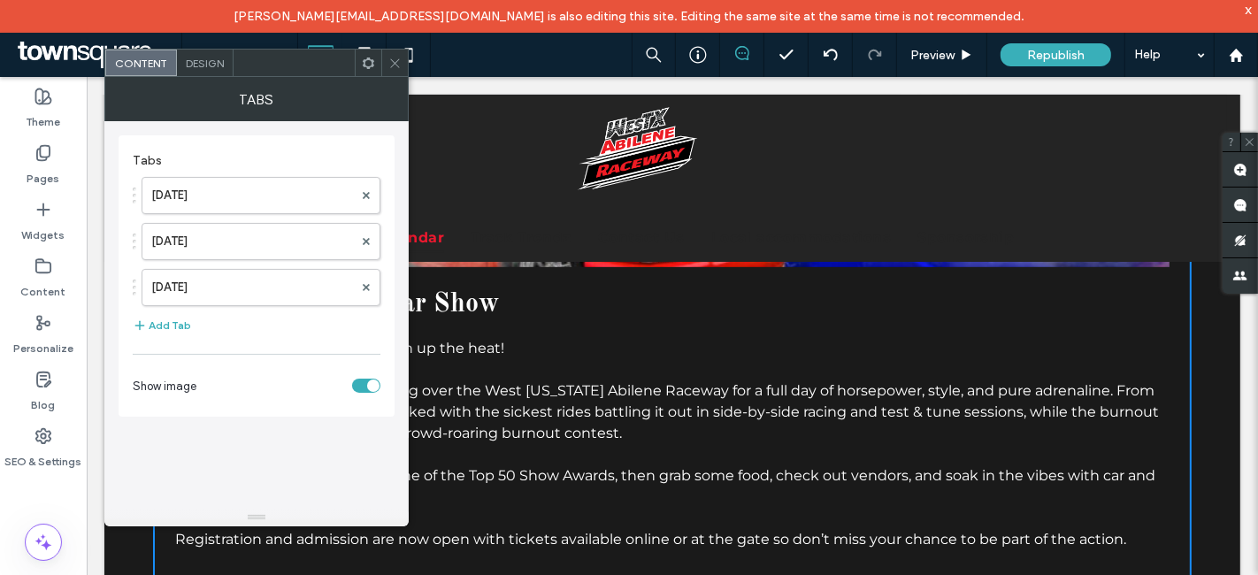
click at [399, 59] on icon at bounding box center [395, 63] width 13 height 13
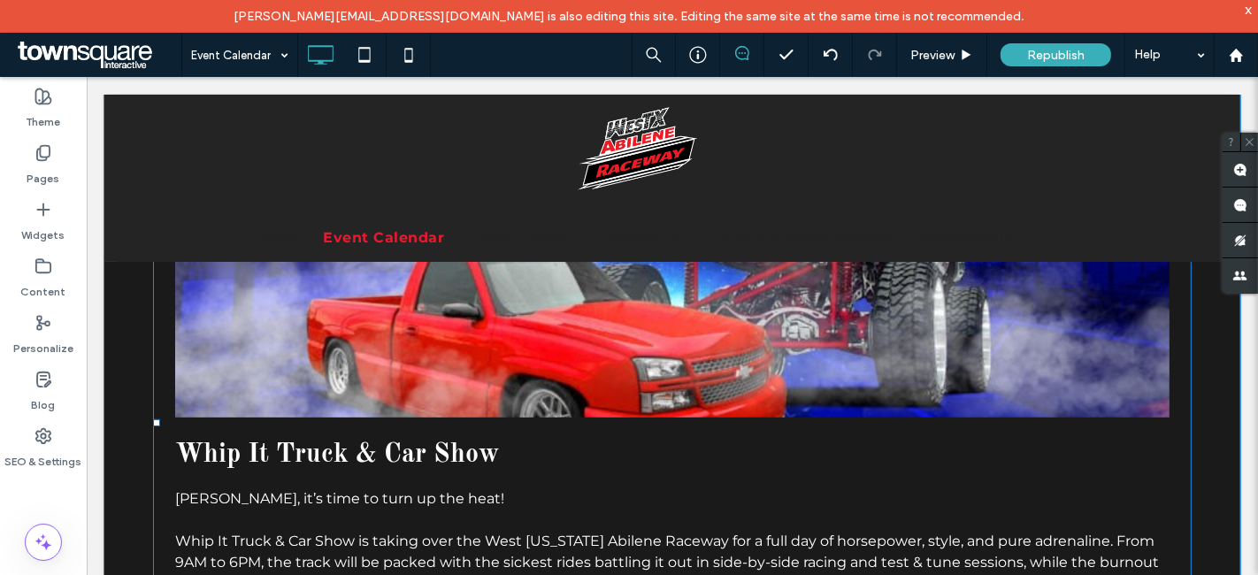
scroll to position [599, 0]
click at [393, 470] on span at bounding box center [671, 422] width 1039 height 866
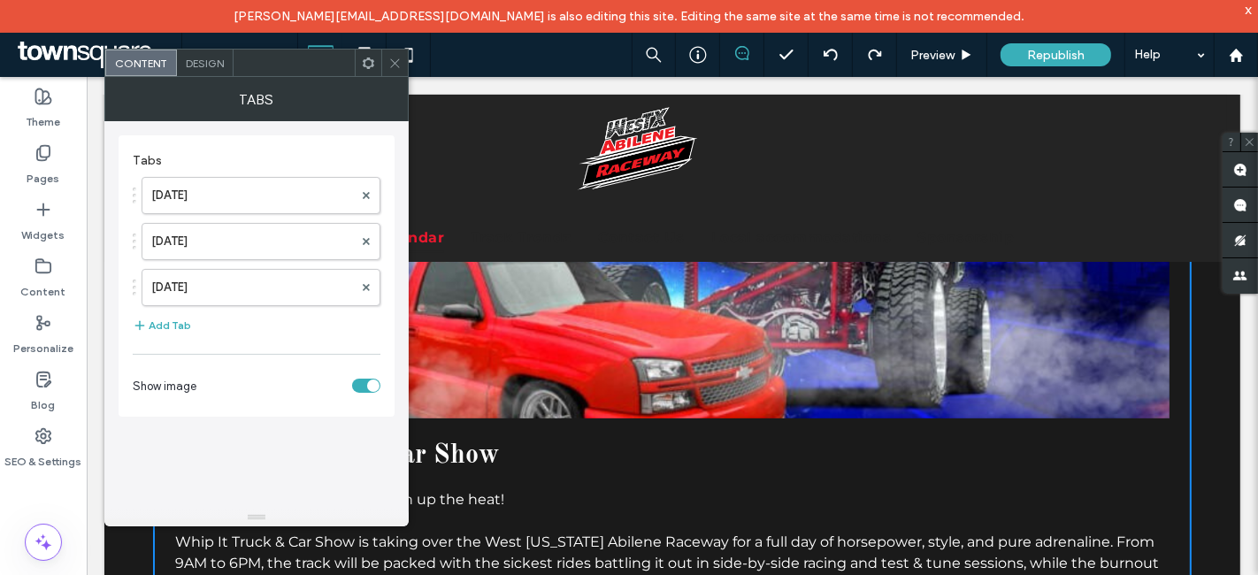
click at [393, 63] on icon at bounding box center [395, 63] width 13 height 13
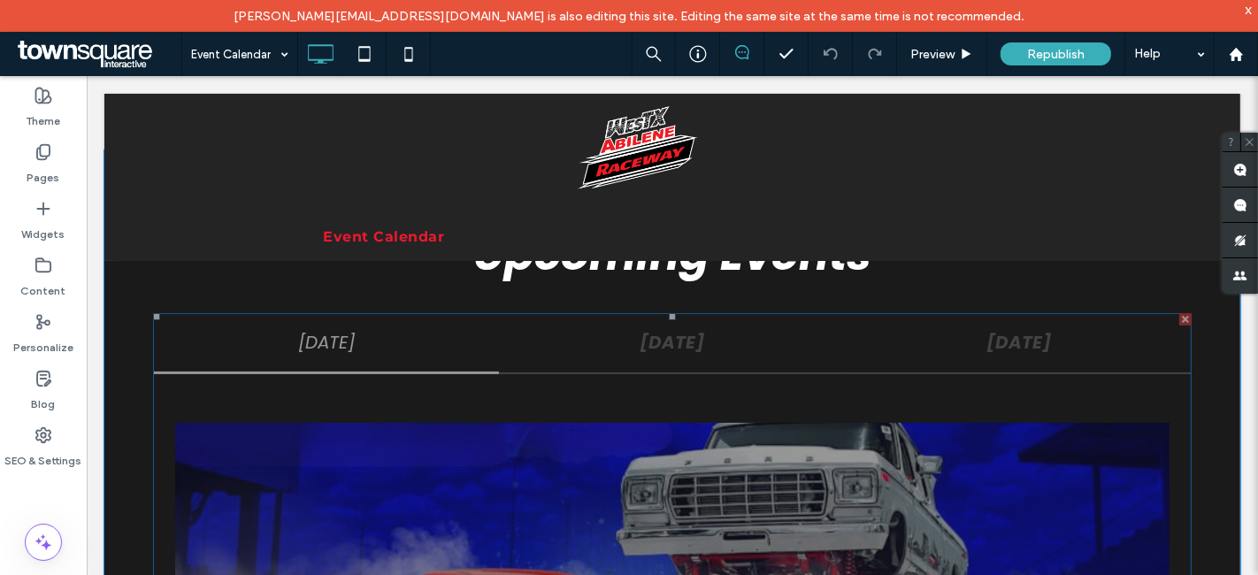
scroll to position [273, 0]
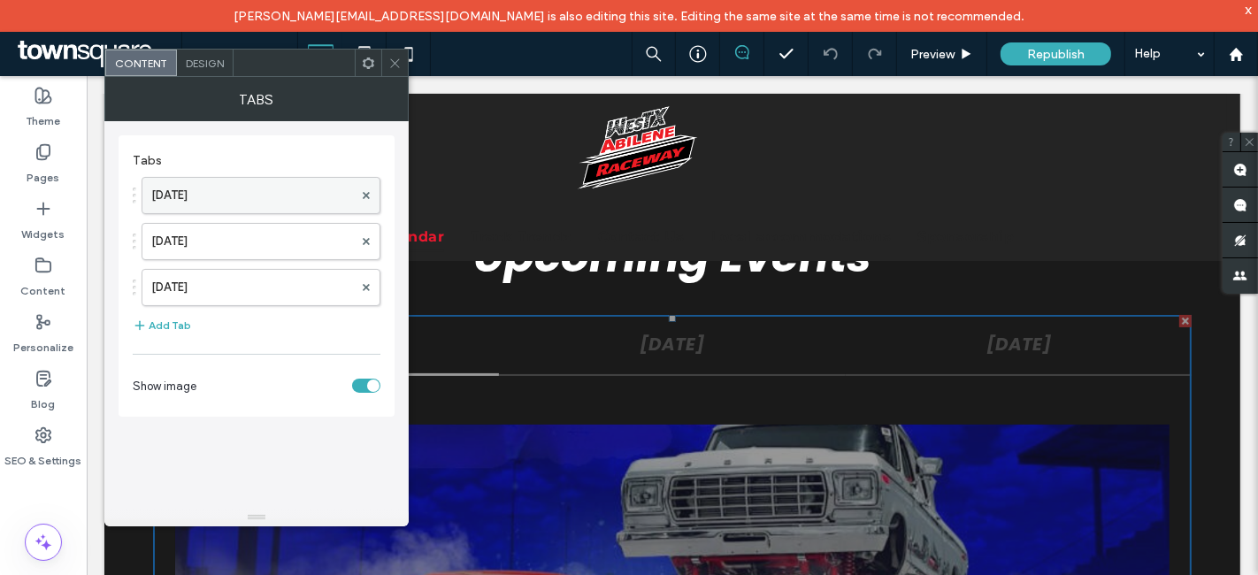
click at [225, 193] on label "[DATE]" at bounding box center [252, 195] width 202 height 35
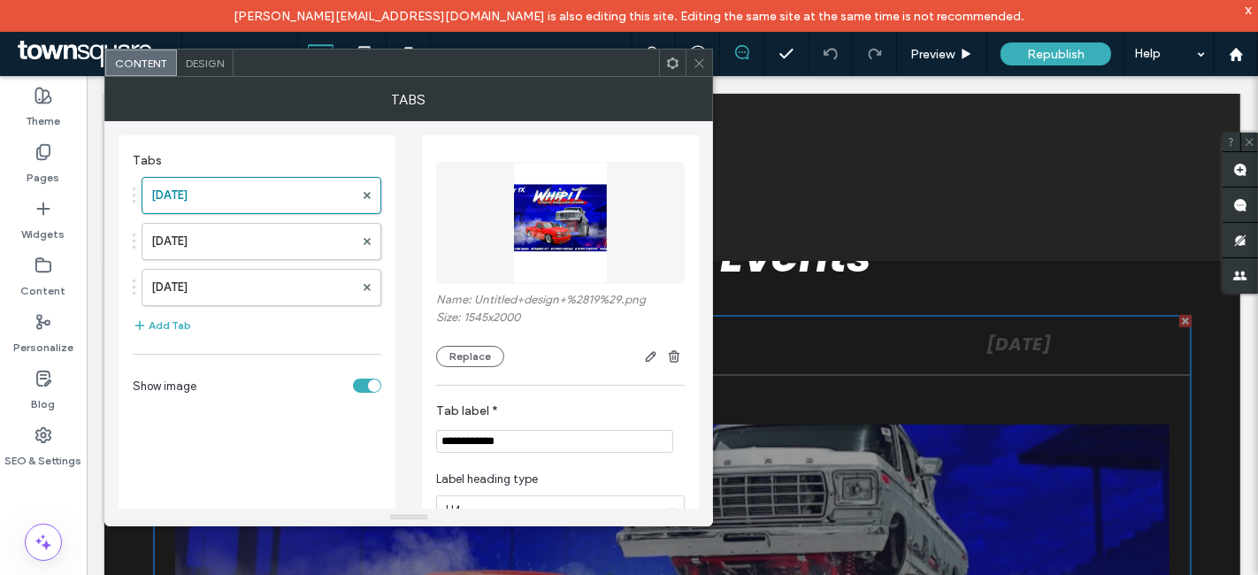
scroll to position [52, 0]
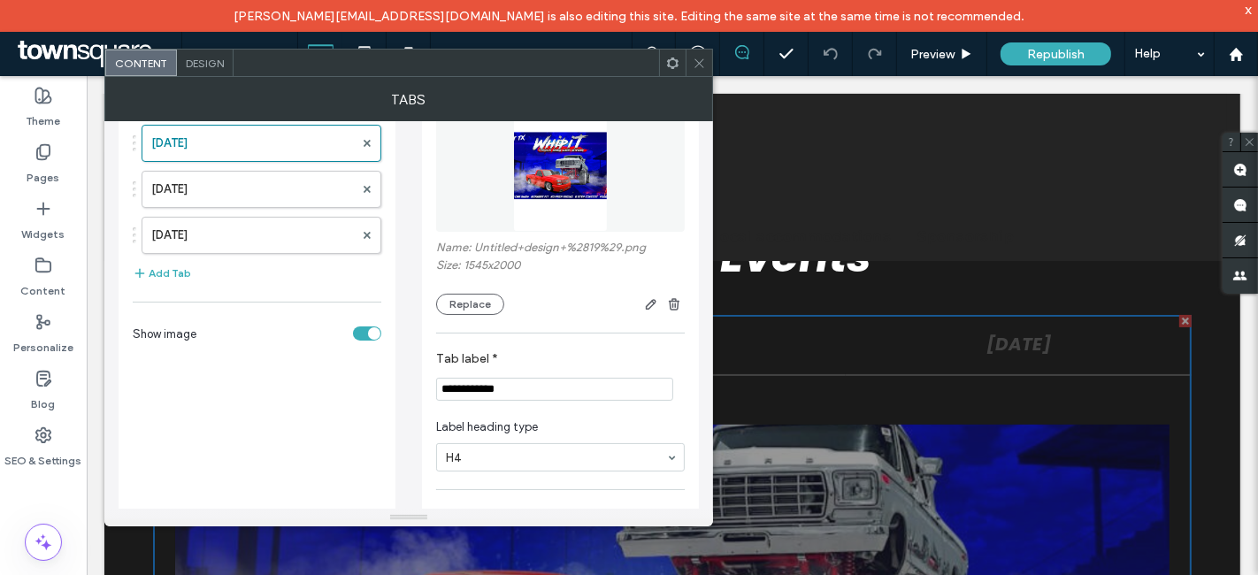
click at [204, 68] on span "Design" at bounding box center [205, 63] width 38 height 13
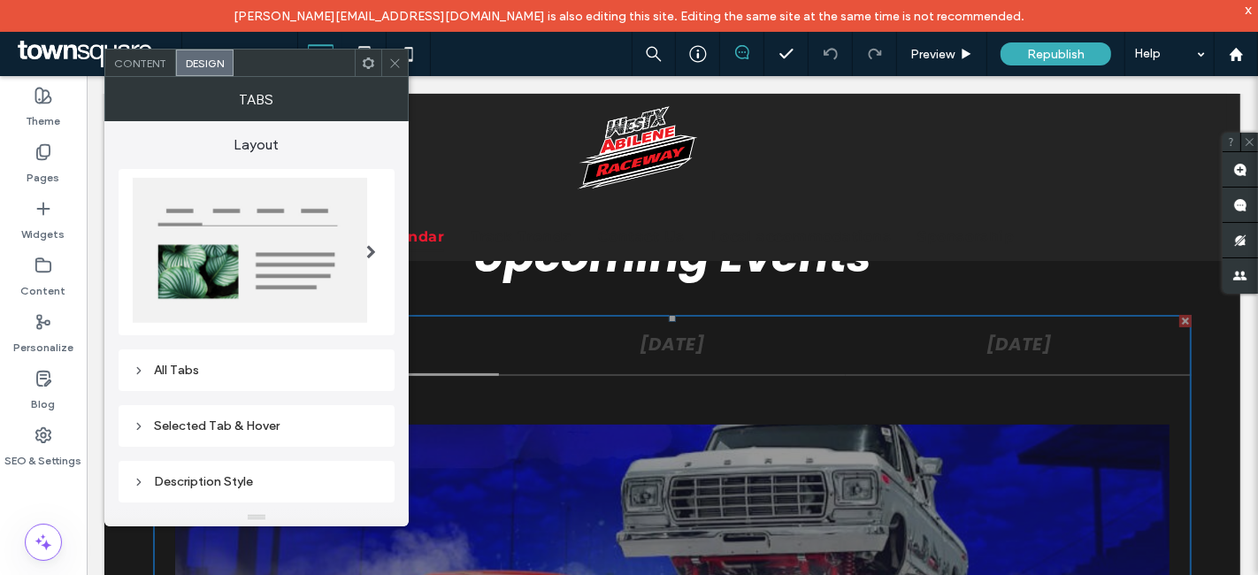
click at [138, 57] on span "Content" at bounding box center [140, 63] width 52 height 13
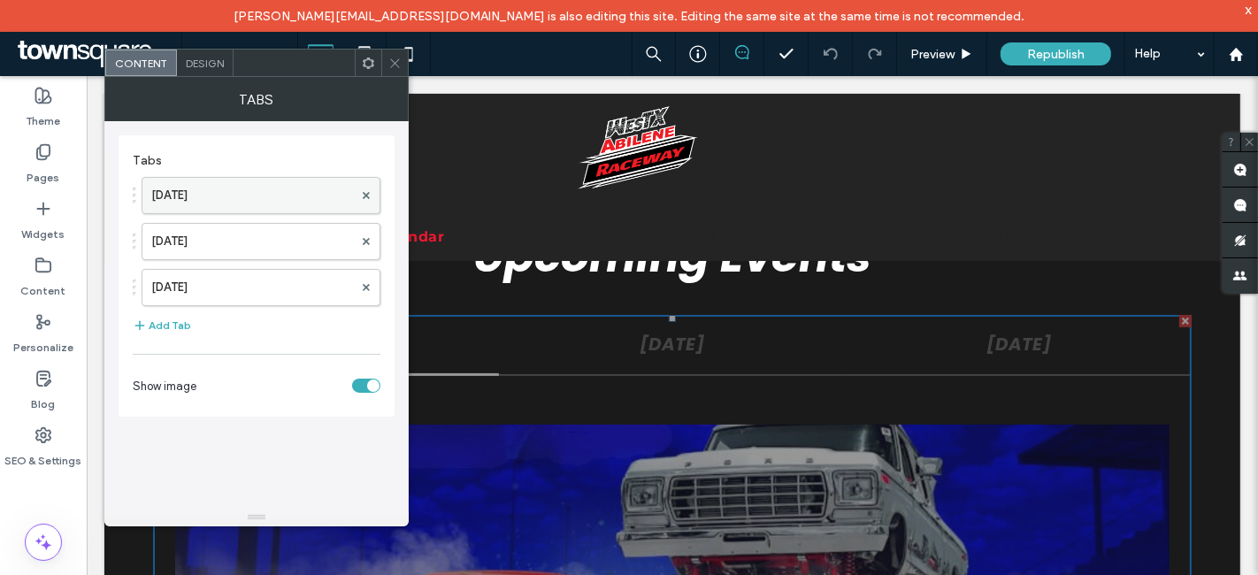
click at [204, 200] on label "[DATE]" at bounding box center [252, 195] width 202 height 35
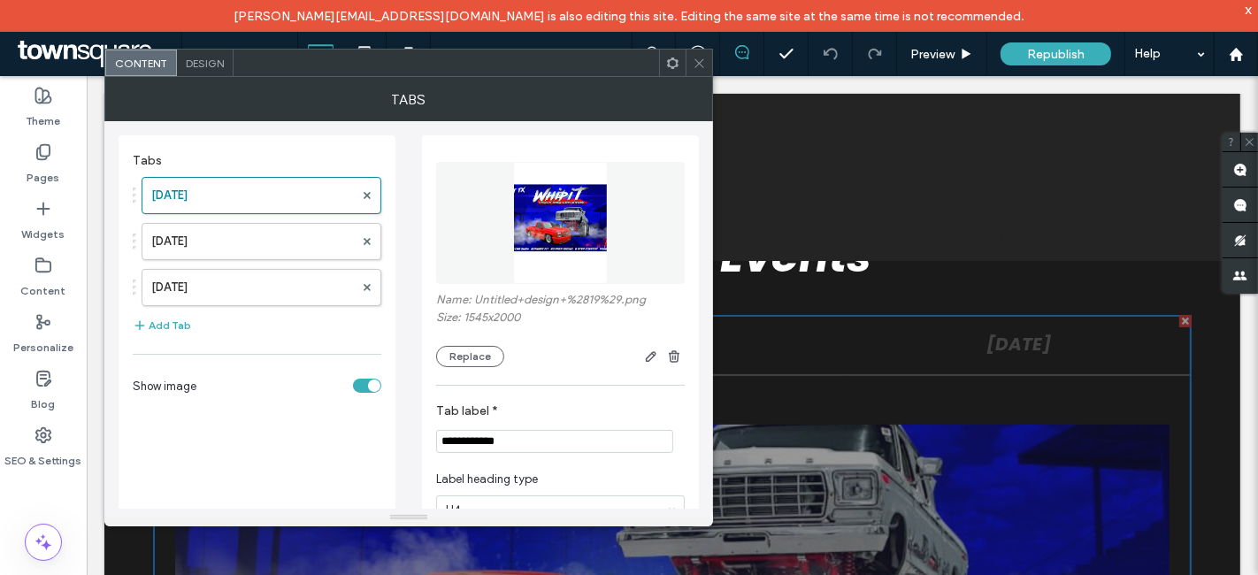
click at [699, 56] on span at bounding box center [699, 63] width 13 height 27
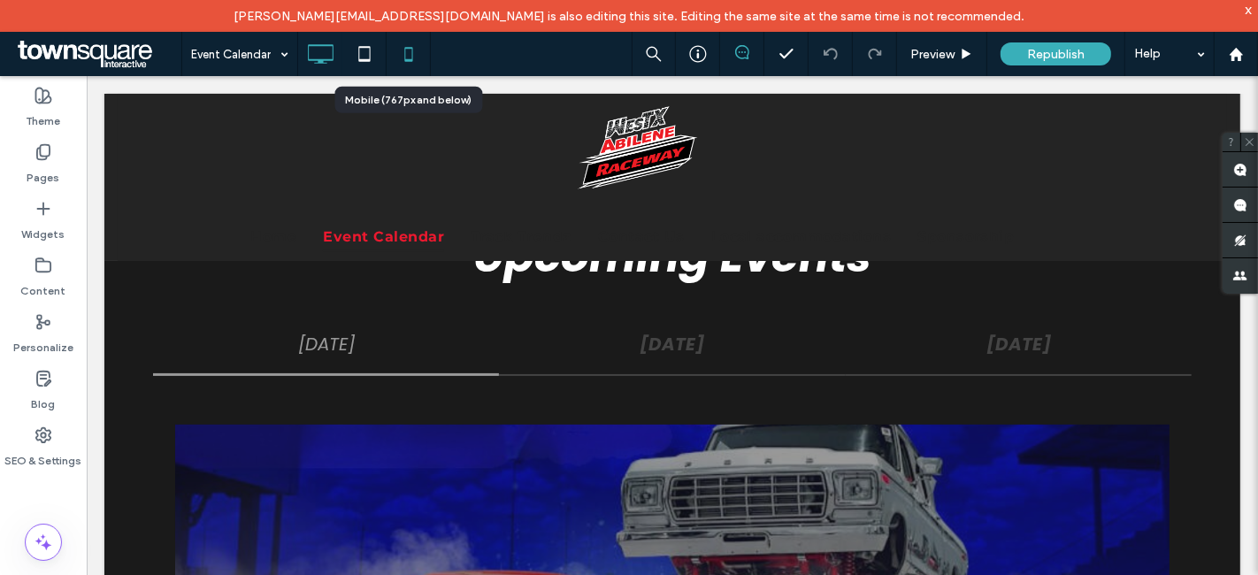
click at [412, 55] on use at bounding box center [408, 54] width 8 height 14
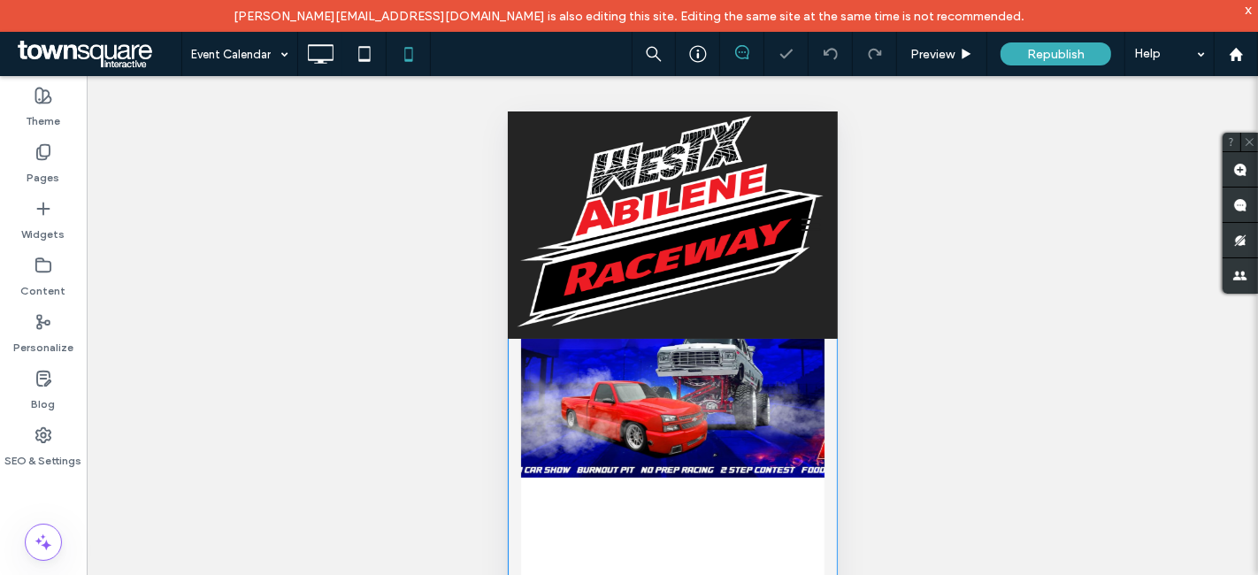
scroll to position [396, 0]
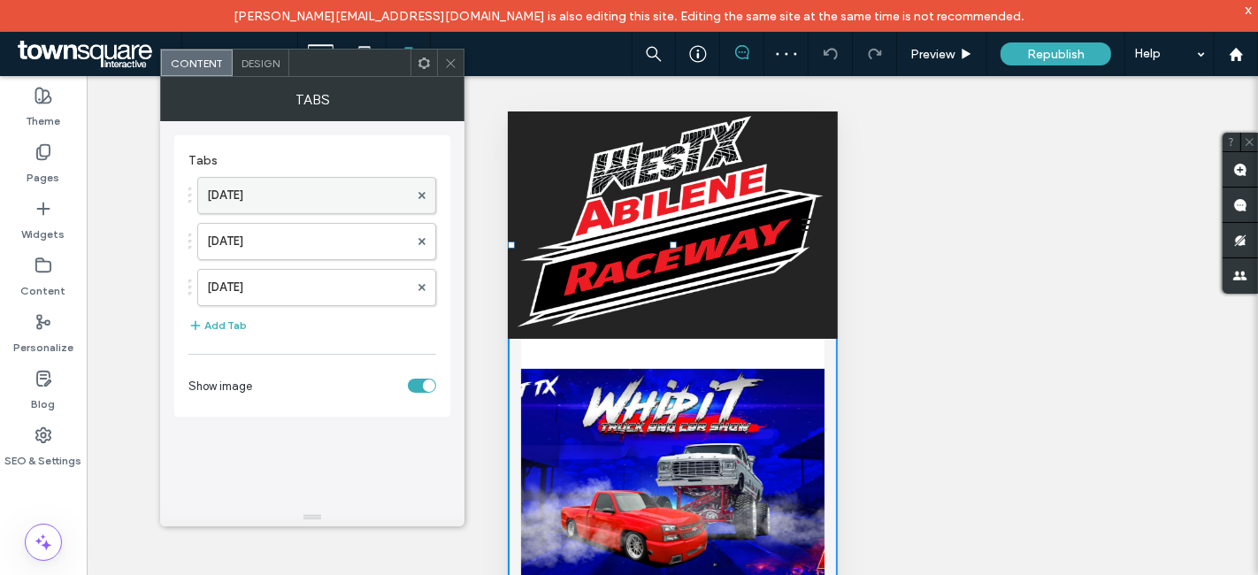
click at [289, 205] on label "[DATE]" at bounding box center [308, 195] width 202 height 35
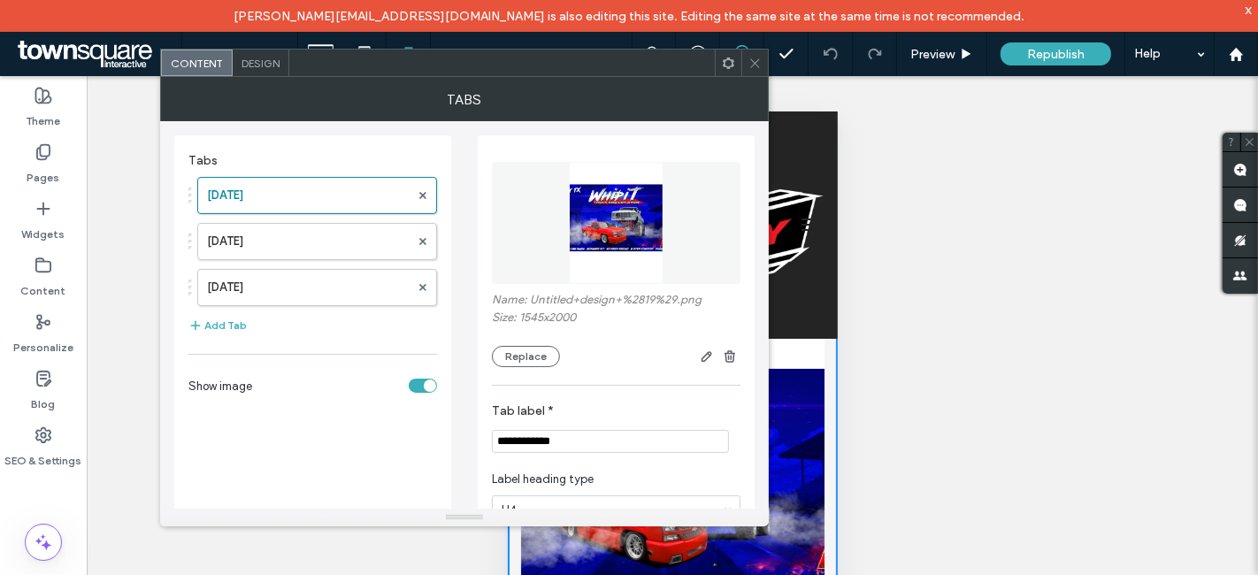
drag, startPoint x: 757, startPoint y: 59, endPoint x: 546, endPoint y: 104, distance: 215.4
click at [756, 59] on icon at bounding box center [755, 63] width 13 height 13
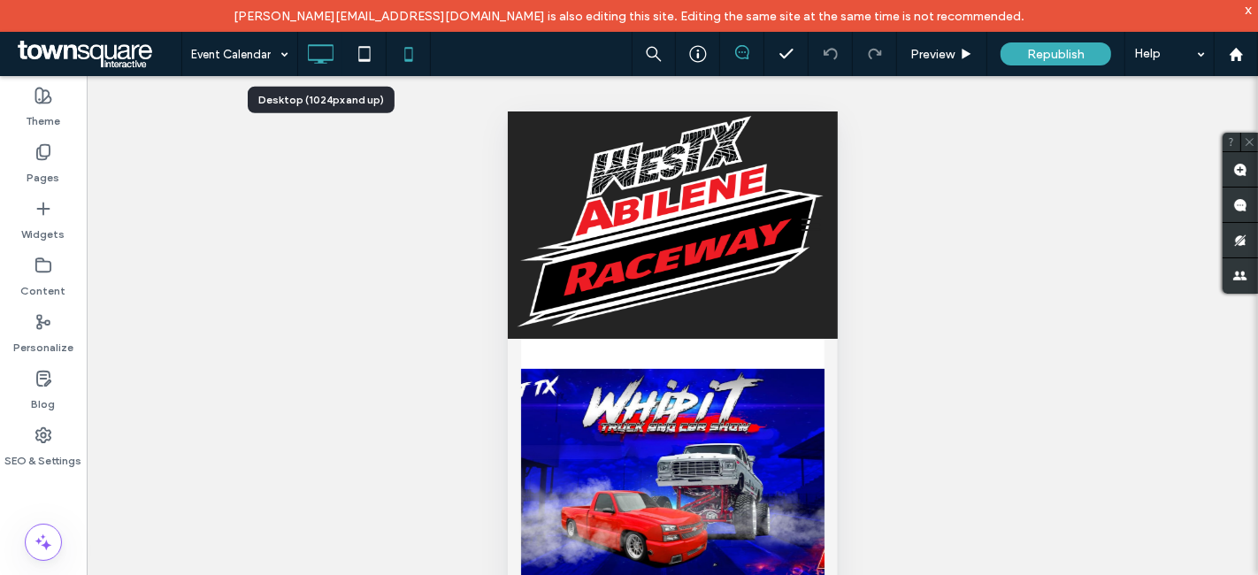
click at [319, 58] on icon at bounding box center [320, 53] width 35 height 35
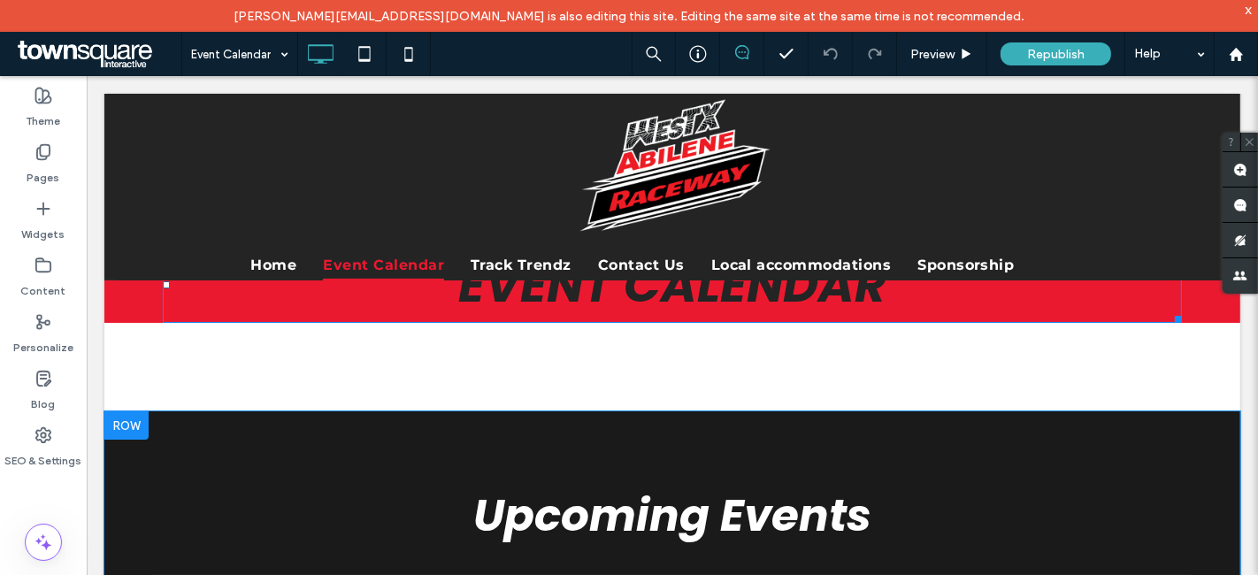
scroll to position [0, 0]
